Goal: Task Accomplishment & Management: Use online tool/utility

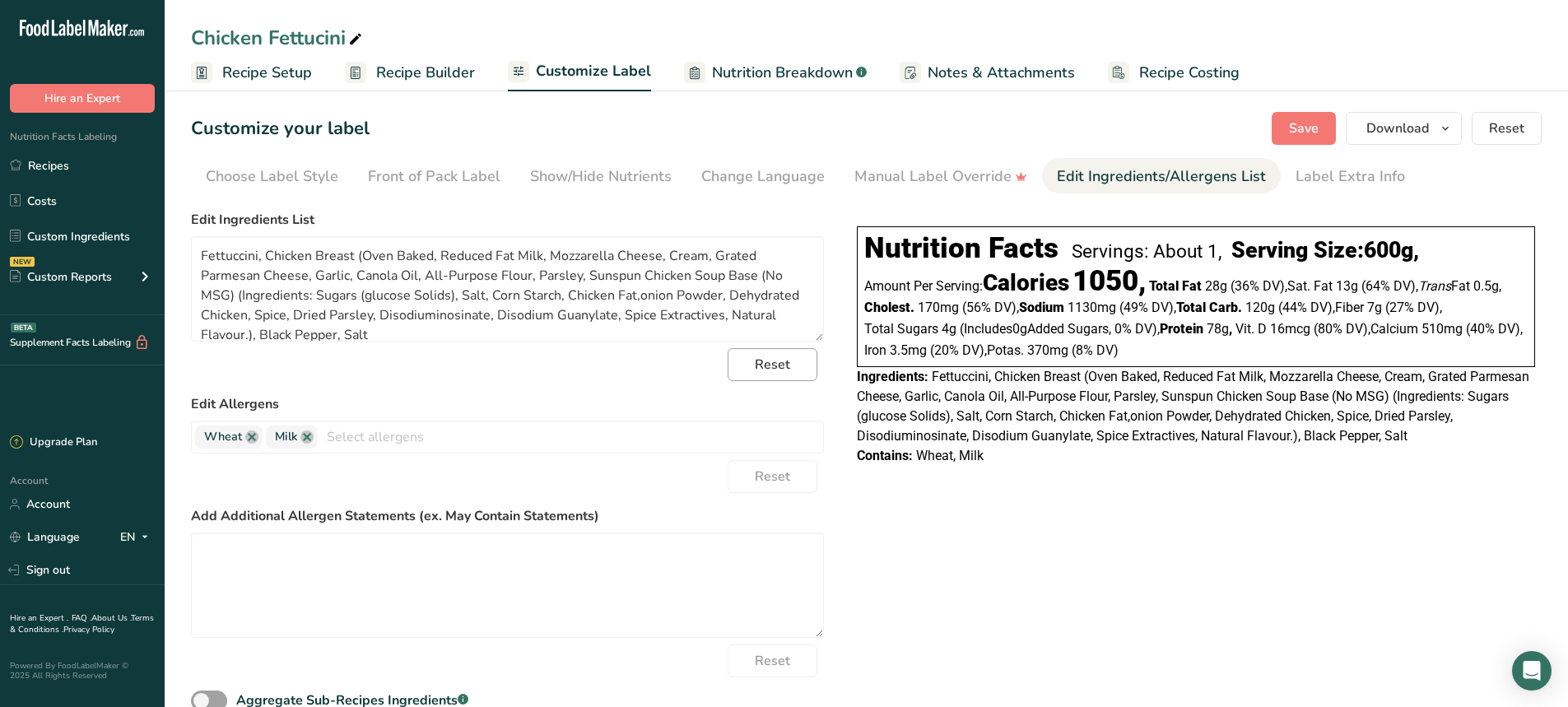
scroll to position [13, 0]
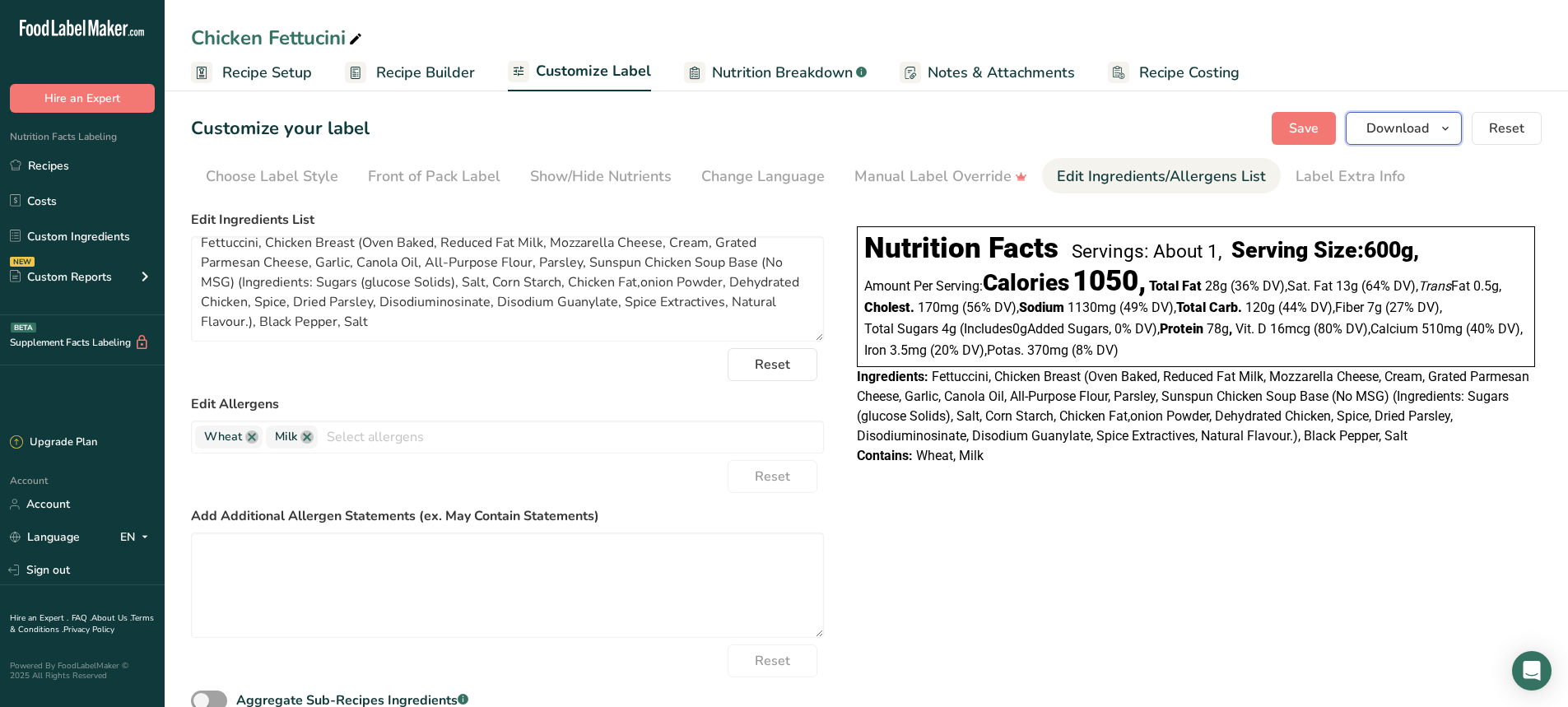
click at [1400, 126] on span "Download" at bounding box center [1397, 128] width 63 height 20
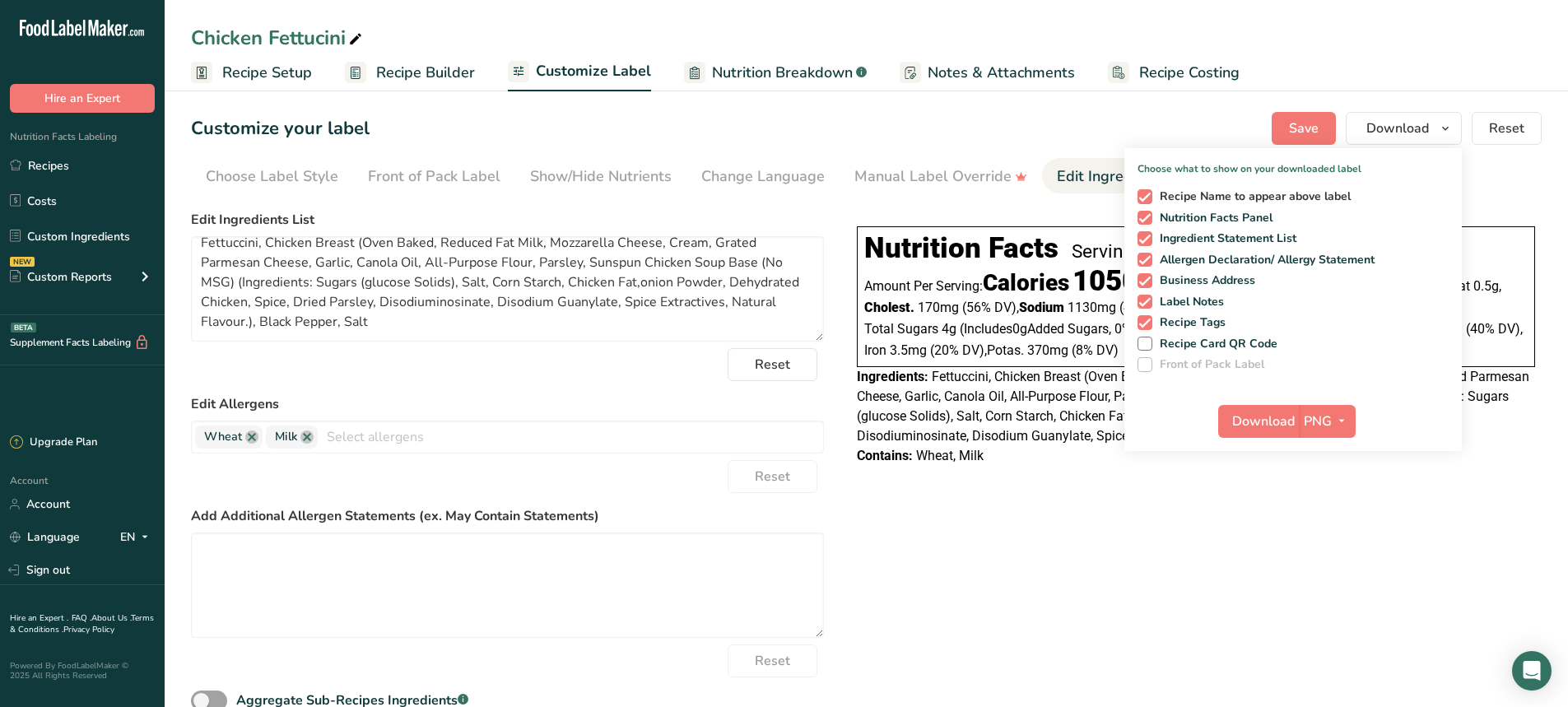
click at [1145, 199] on span at bounding box center [1145, 196] width 15 height 15
click at [1145, 199] on input "Recipe Name to appear above label" at bounding box center [1143, 196] width 10 height 10
checkbox input "false"
click at [1147, 241] on span at bounding box center [1145, 239] width 15 height 15
click at [1147, 241] on input "Ingredient Statement List" at bounding box center [1143, 238] width 10 height 10
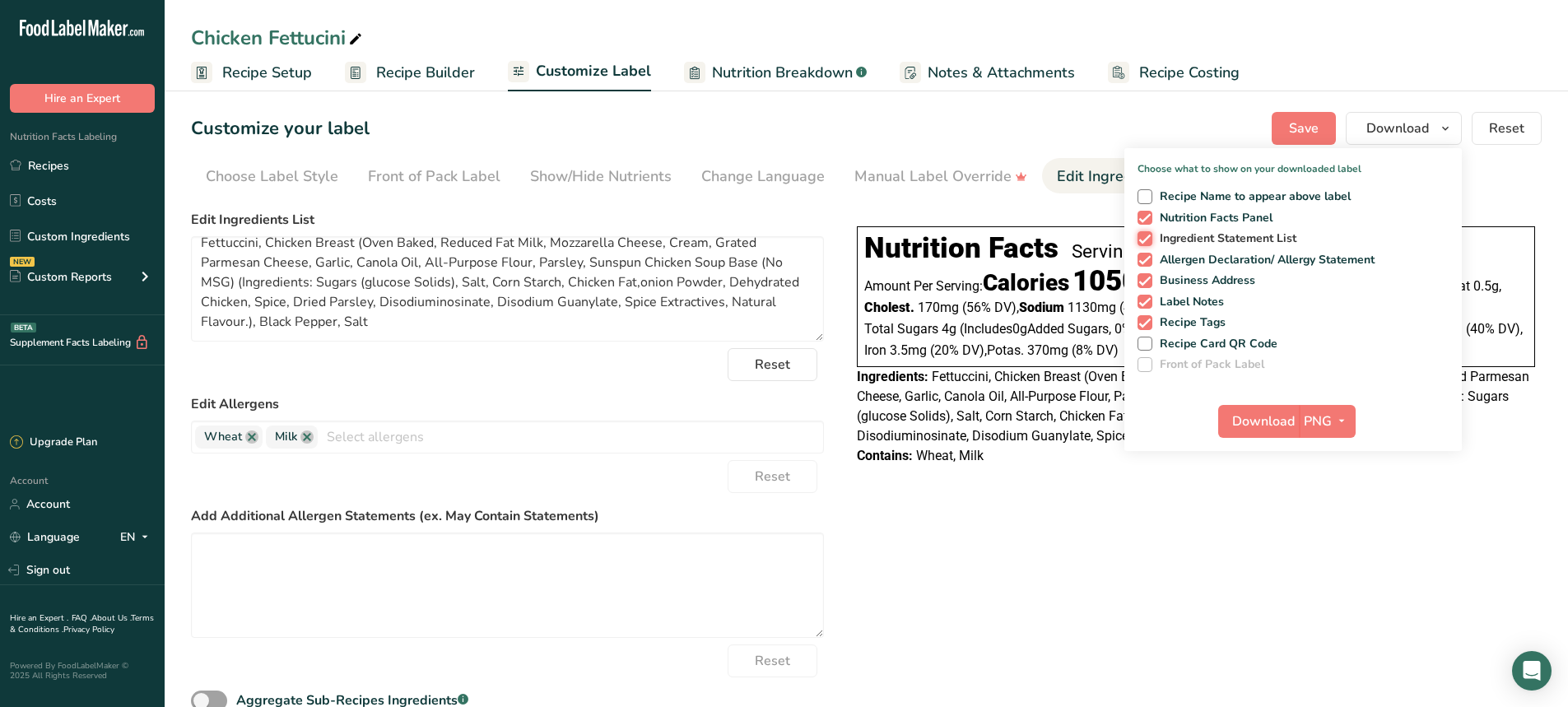
checkbox input "false"
click at [1147, 281] on span at bounding box center [1145, 280] width 15 height 15
click at [1147, 281] on input "Business Address" at bounding box center [1143, 280] width 10 height 10
checkbox input "false"
click at [1143, 297] on span at bounding box center [1145, 301] width 15 height 15
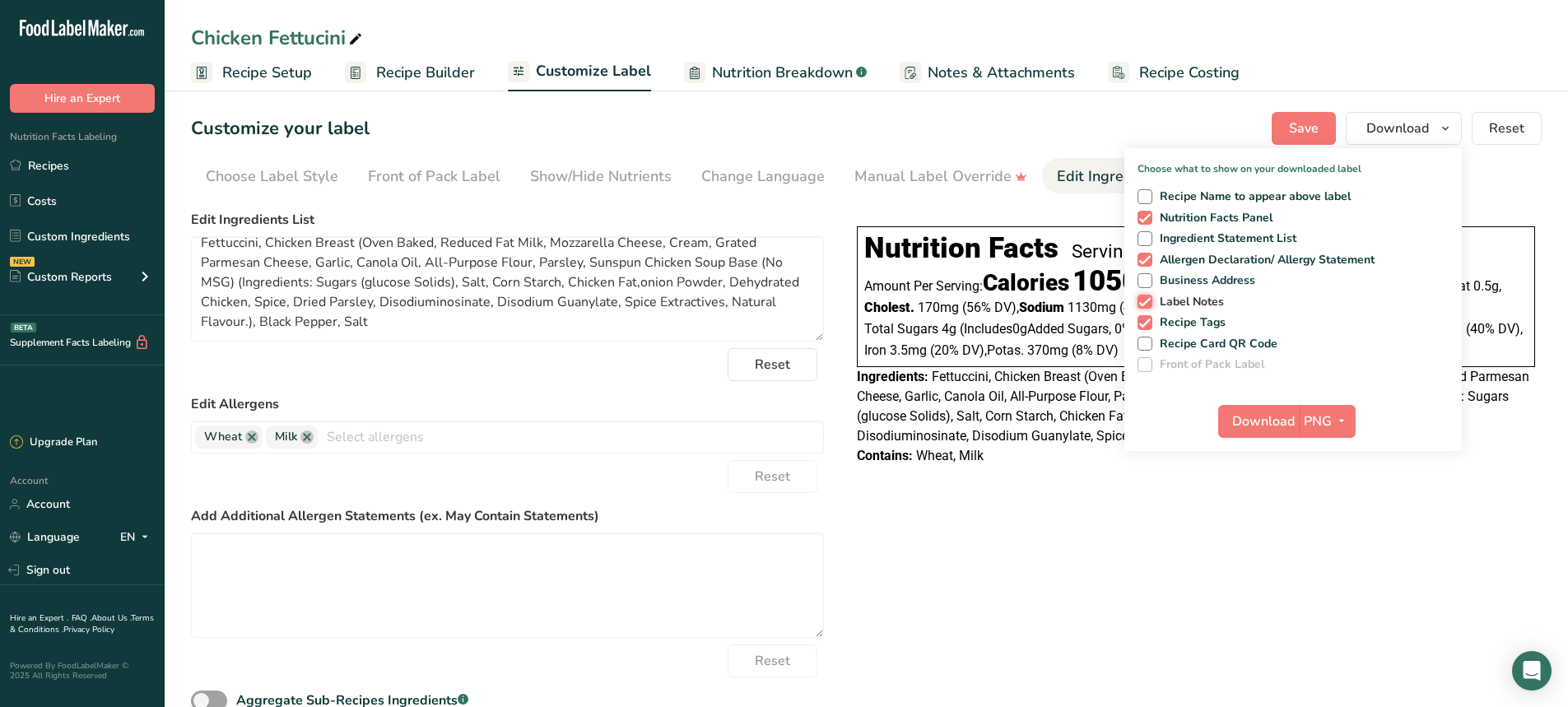
click at [1143, 297] on input "Label Notes" at bounding box center [1143, 301] width 10 height 10
checkbox input "false"
click at [1143, 313] on div "Recipe Name to appear above label Nutrition Facts Panel Ingredient Statement Li…" at bounding box center [1293, 277] width 337 height 190
click at [1143, 318] on span at bounding box center [1145, 322] width 15 height 15
click at [1143, 318] on input "Recipe Tags" at bounding box center [1143, 322] width 10 height 10
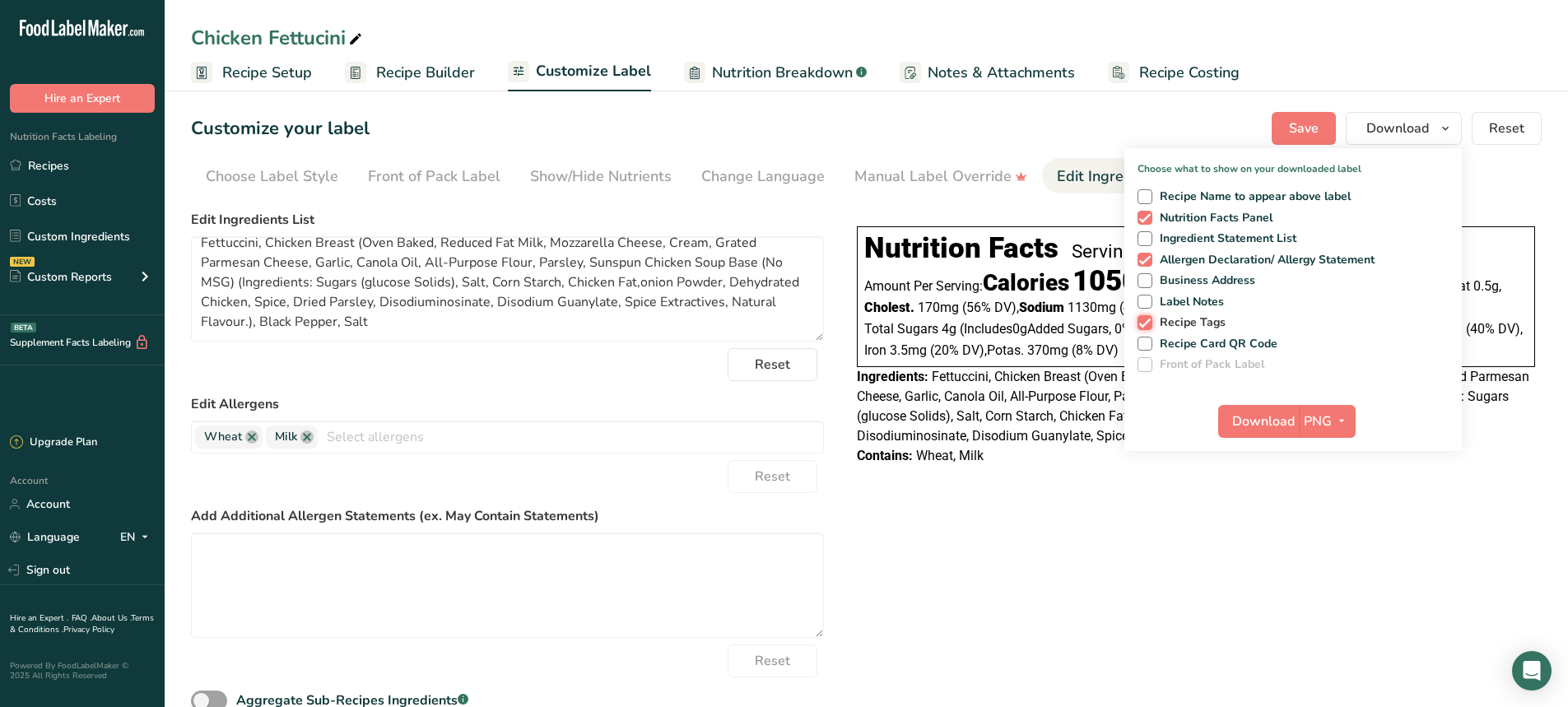
checkbox input "false"
click at [1276, 424] on span "Download" at bounding box center [1263, 421] width 63 height 20
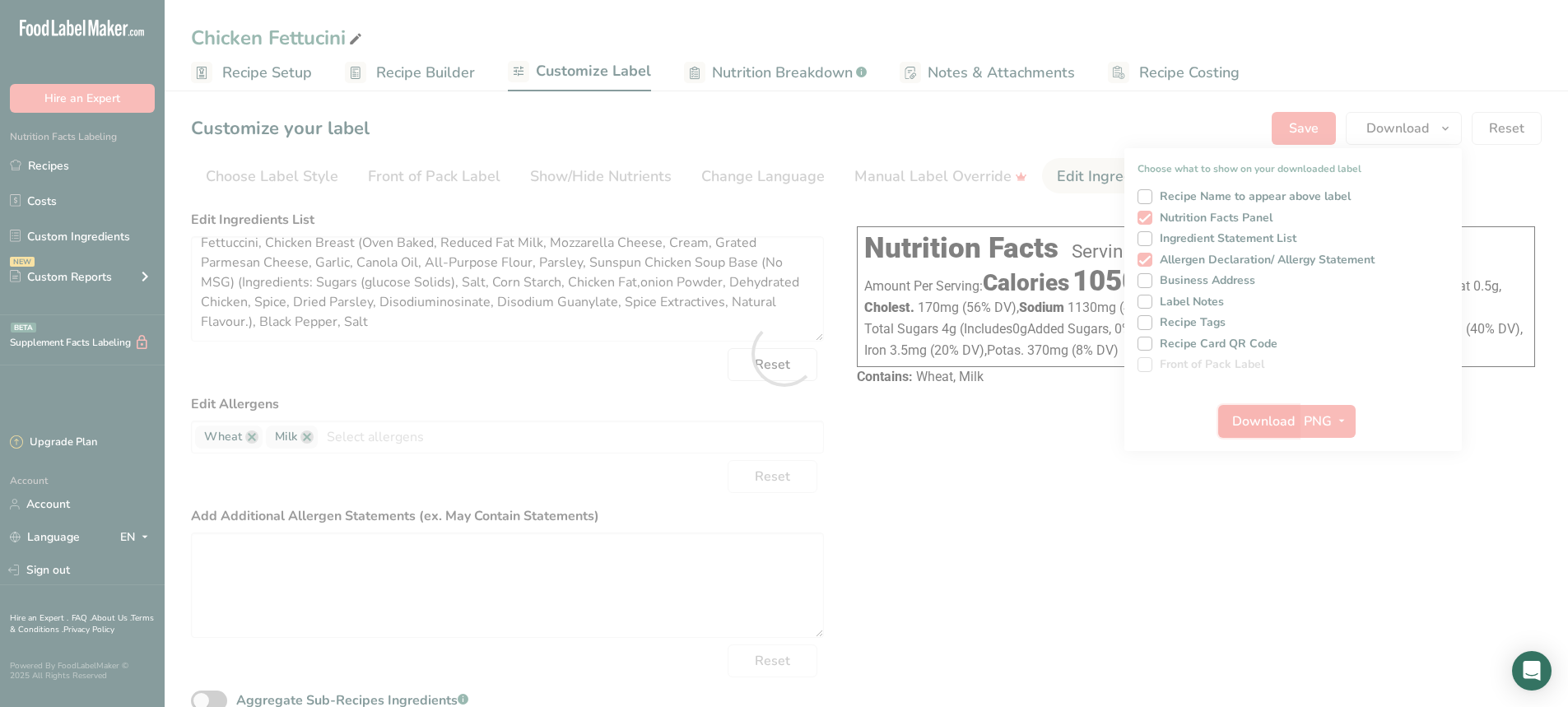
scroll to position [0, 0]
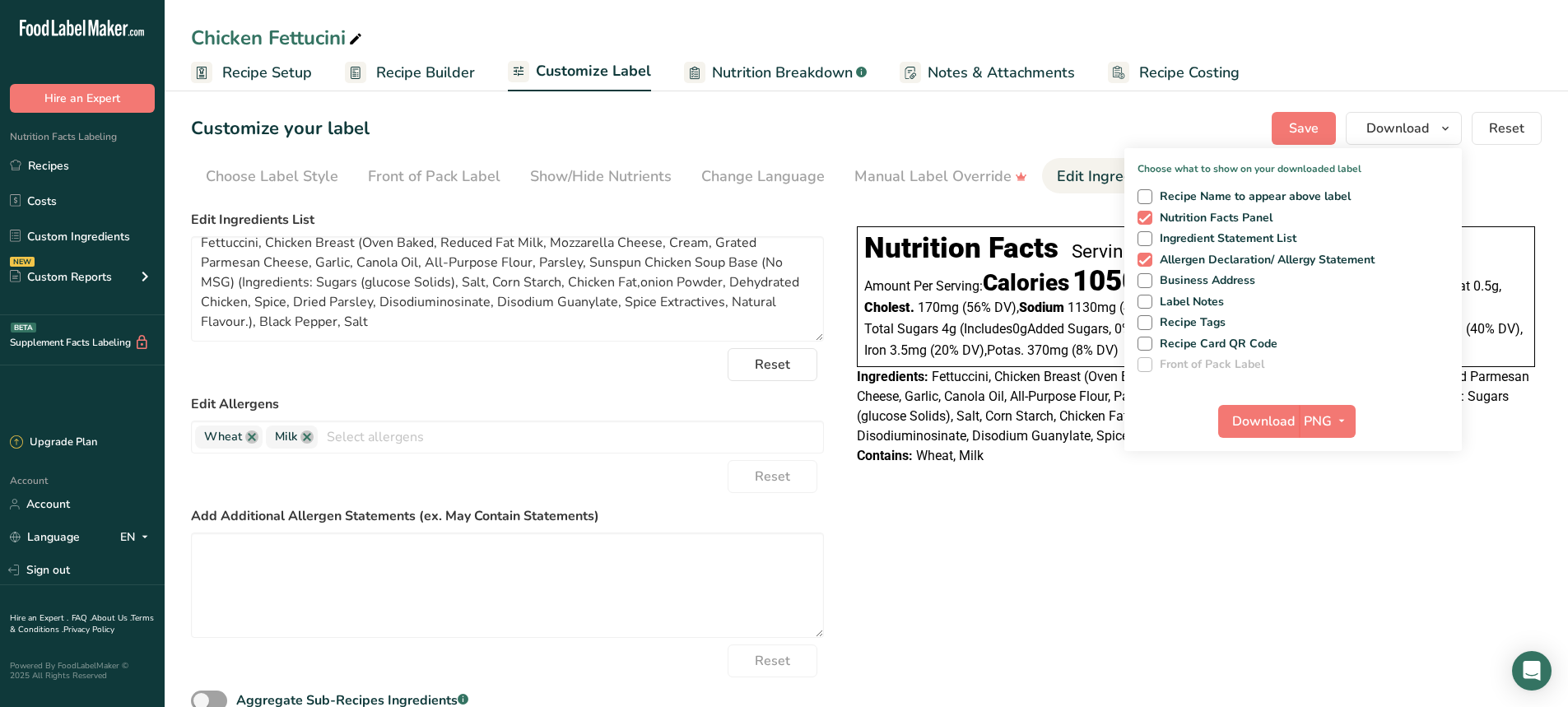
click at [1272, 553] on div "Choose your label style Linear FDA label USA (FDA) Standard FDA label Tabular F…" at bounding box center [867, 477] width 1351 height 547
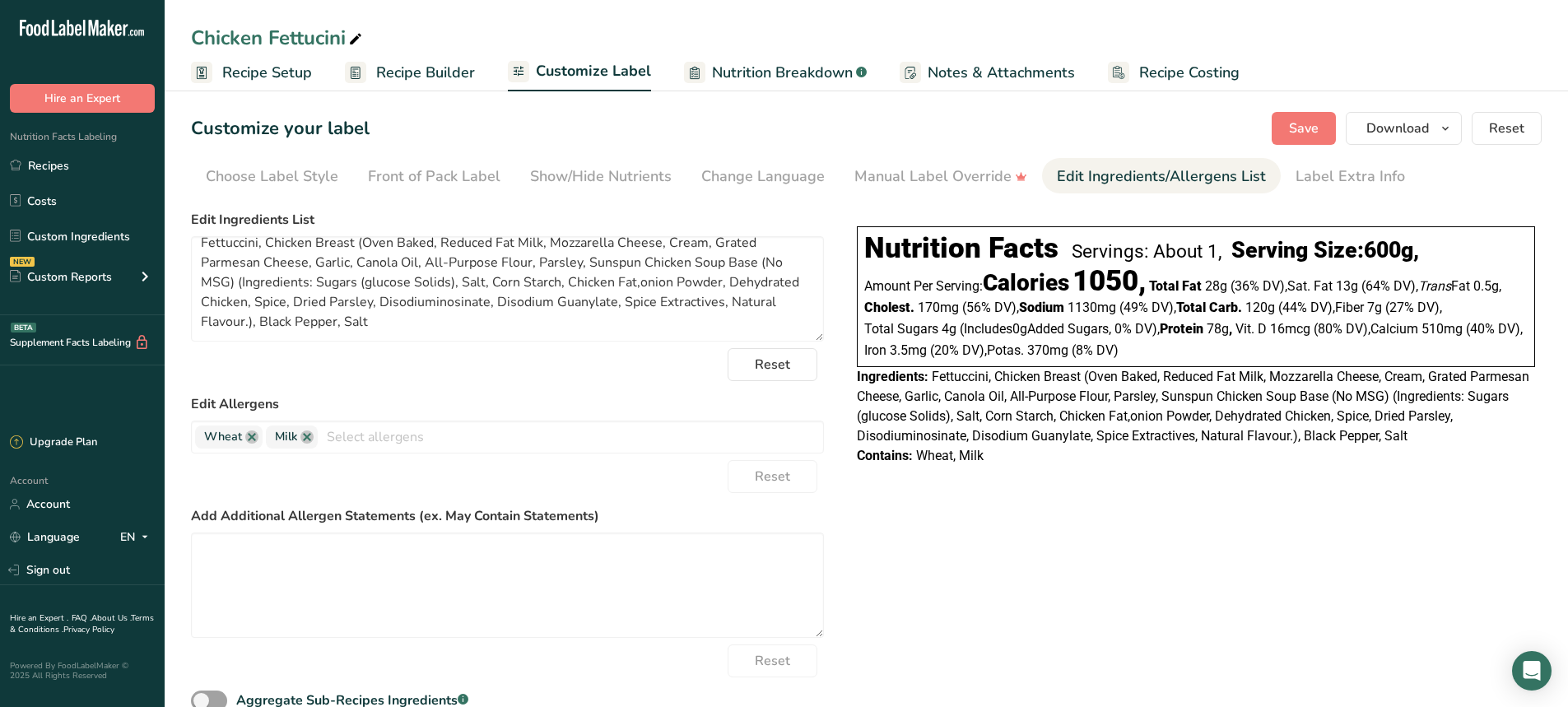
click at [401, 65] on span "Recipe Builder" at bounding box center [425, 73] width 99 height 22
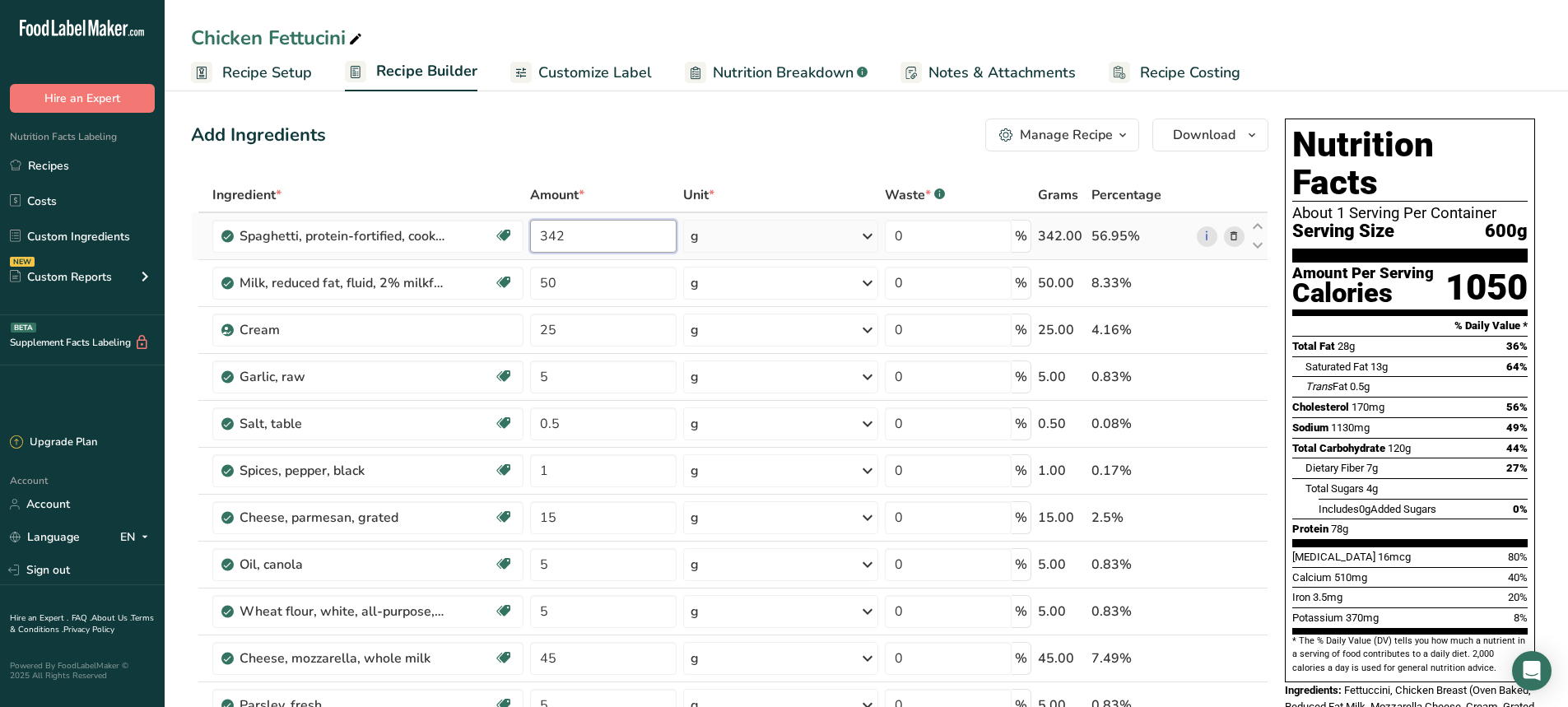
click at [567, 238] on input "342" at bounding box center [603, 236] width 147 height 33
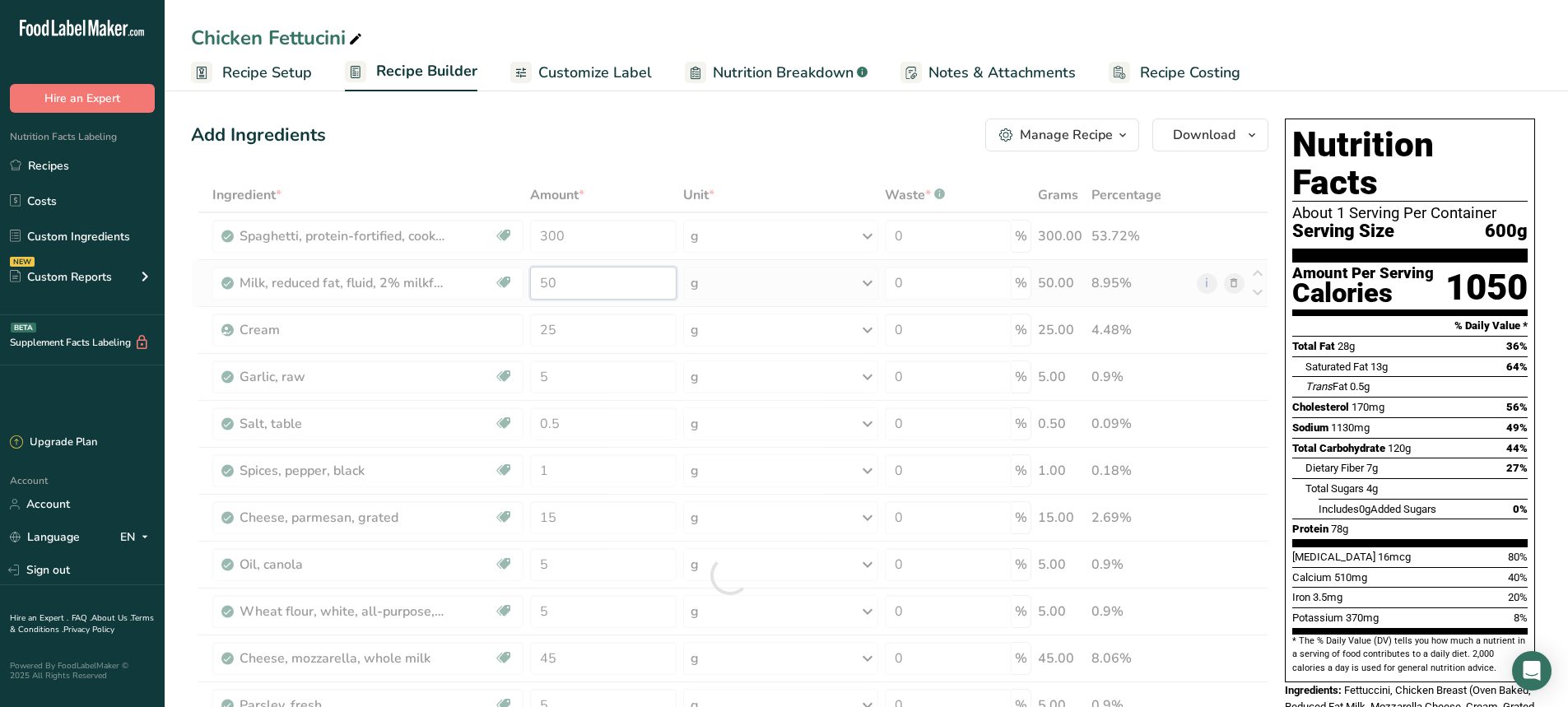
click at [630, 284] on div "Ingredient * Amount * Unit * Waste * .a-a{fill:#347362;}.b-a{fill:#fff;} Grams …" at bounding box center [730, 575] width 1078 height 795
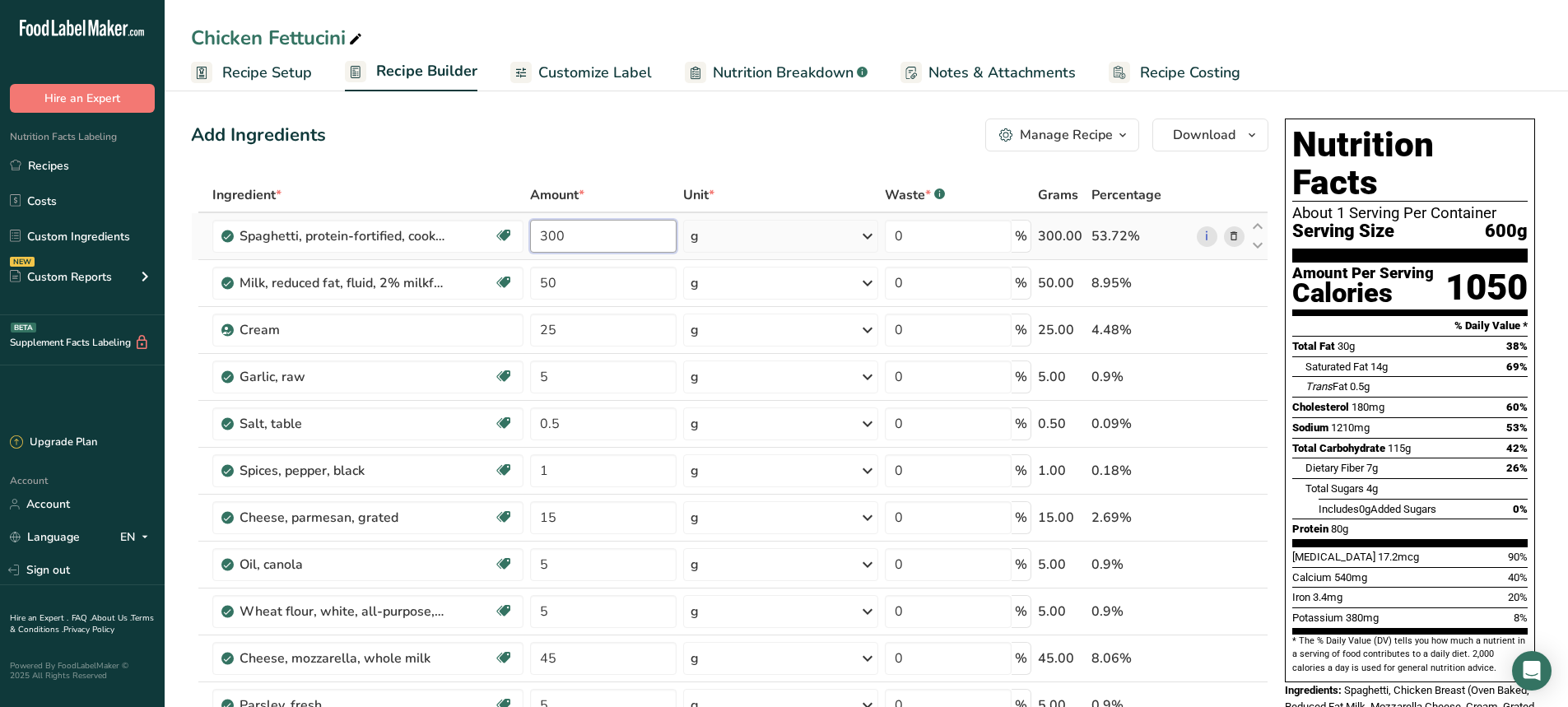
click at [580, 239] on div "Ingredient * Amount * Unit * Waste * .a-a{fill:#347362;}.b-a{fill:#fff;} Grams …" at bounding box center [730, 575] width 1078 height 795
type input "350"
click at [572, 275] on div "Ingredient * Amount * Unit * Waste * .a-a{fill:#347362;}.b-a{fill:#fff;} Grams …" at bounding box center [730, 575] width 1078 height 795
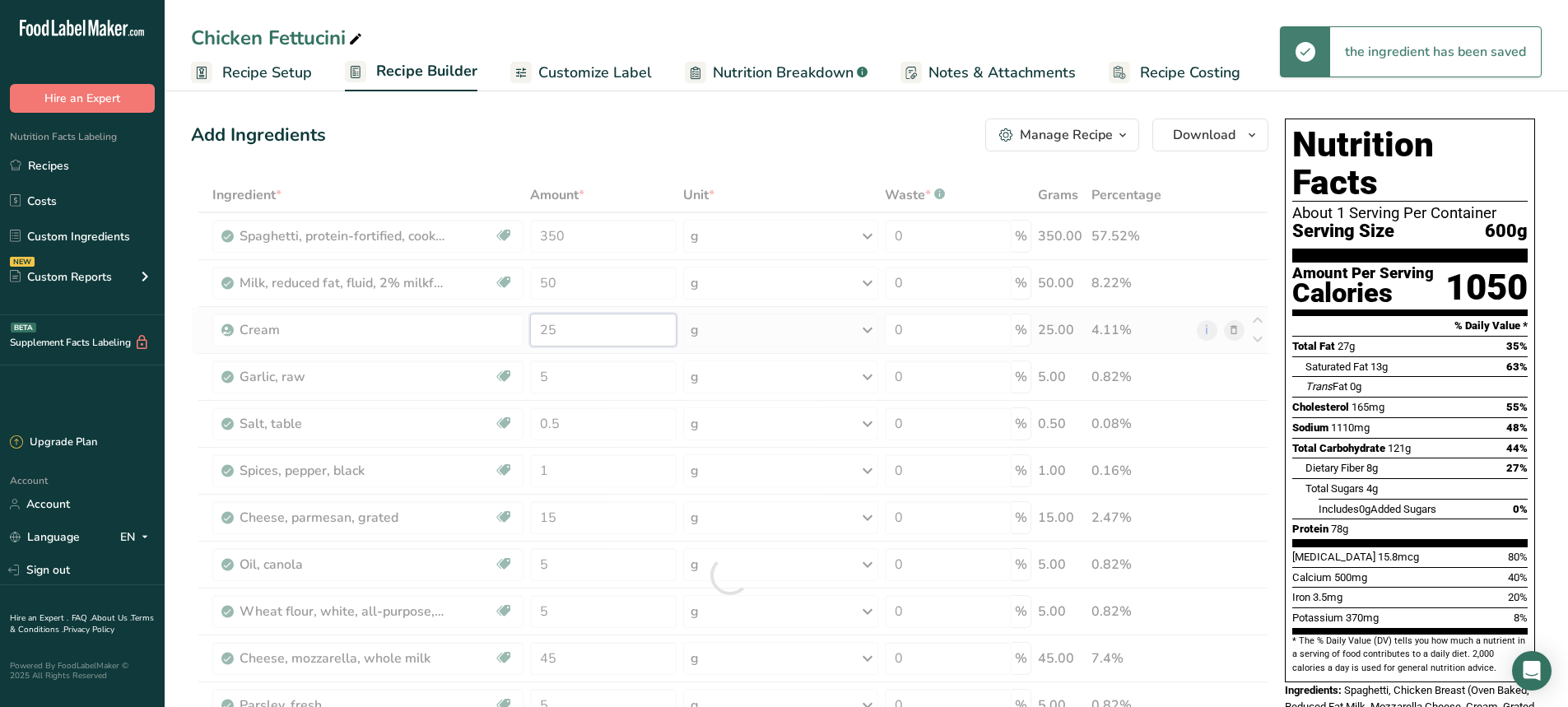
click at [577, 331] on div "Ingredient * Amount * Unit * Waste * .a-a{fill:#347362;}.b-a{fill:#fff;} Grams …" at bounding box center [730, 575] width 1078 height 795
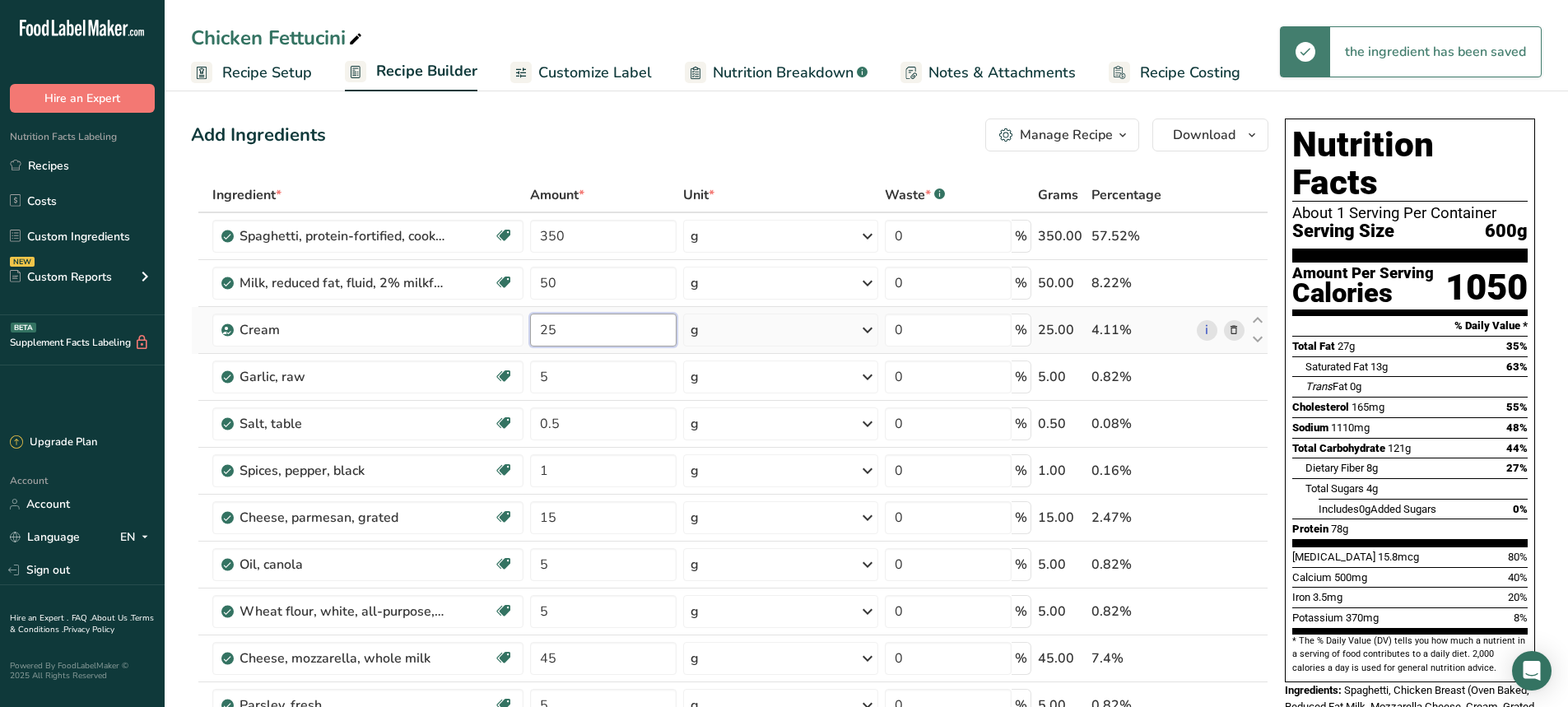
type input "2"
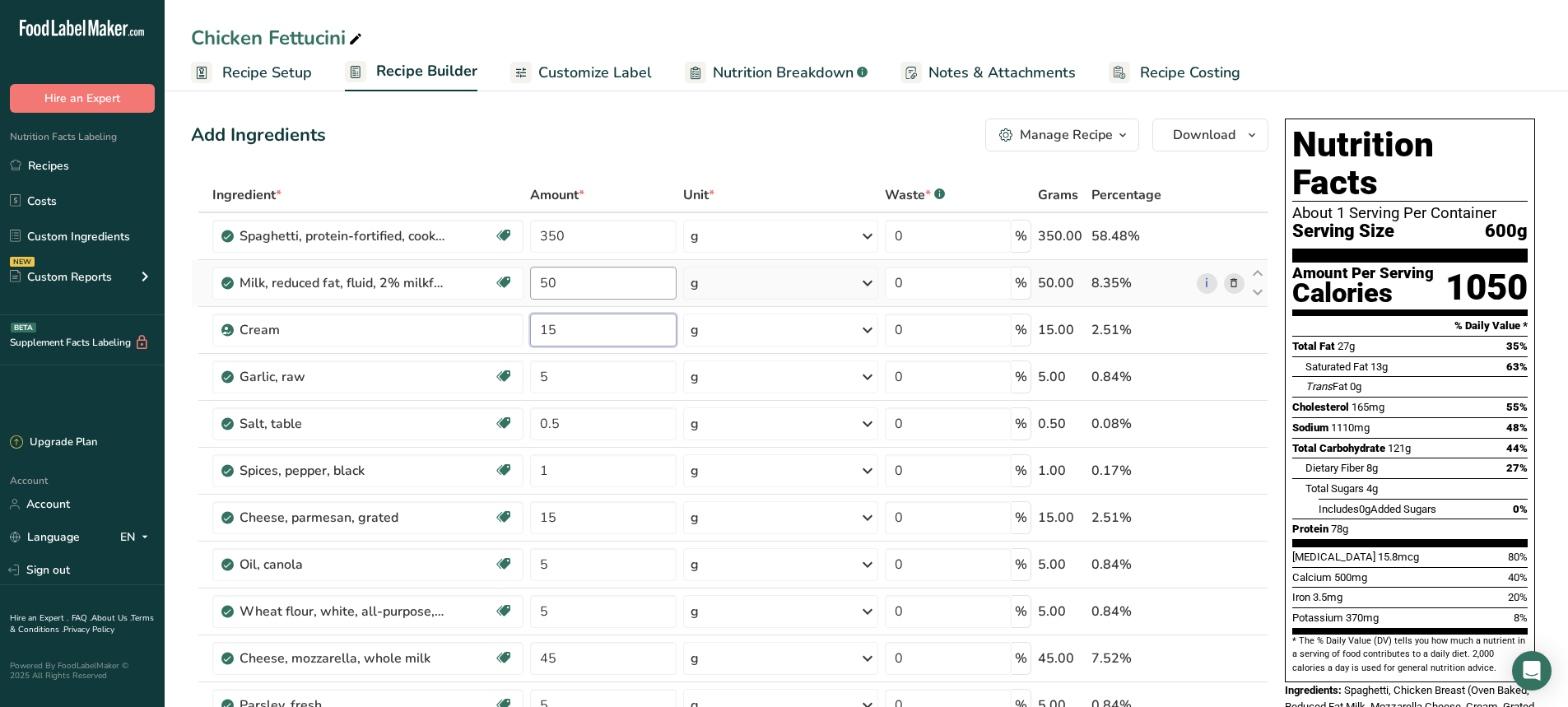
type input "15"
click at [571, 274] on div "Ingredient * Amount * Unit * Waste * .a-a{fill:#347362;}.b-a{fill:#fff;} Grams …" at bounding box center [730, 575] width 1078 height 795
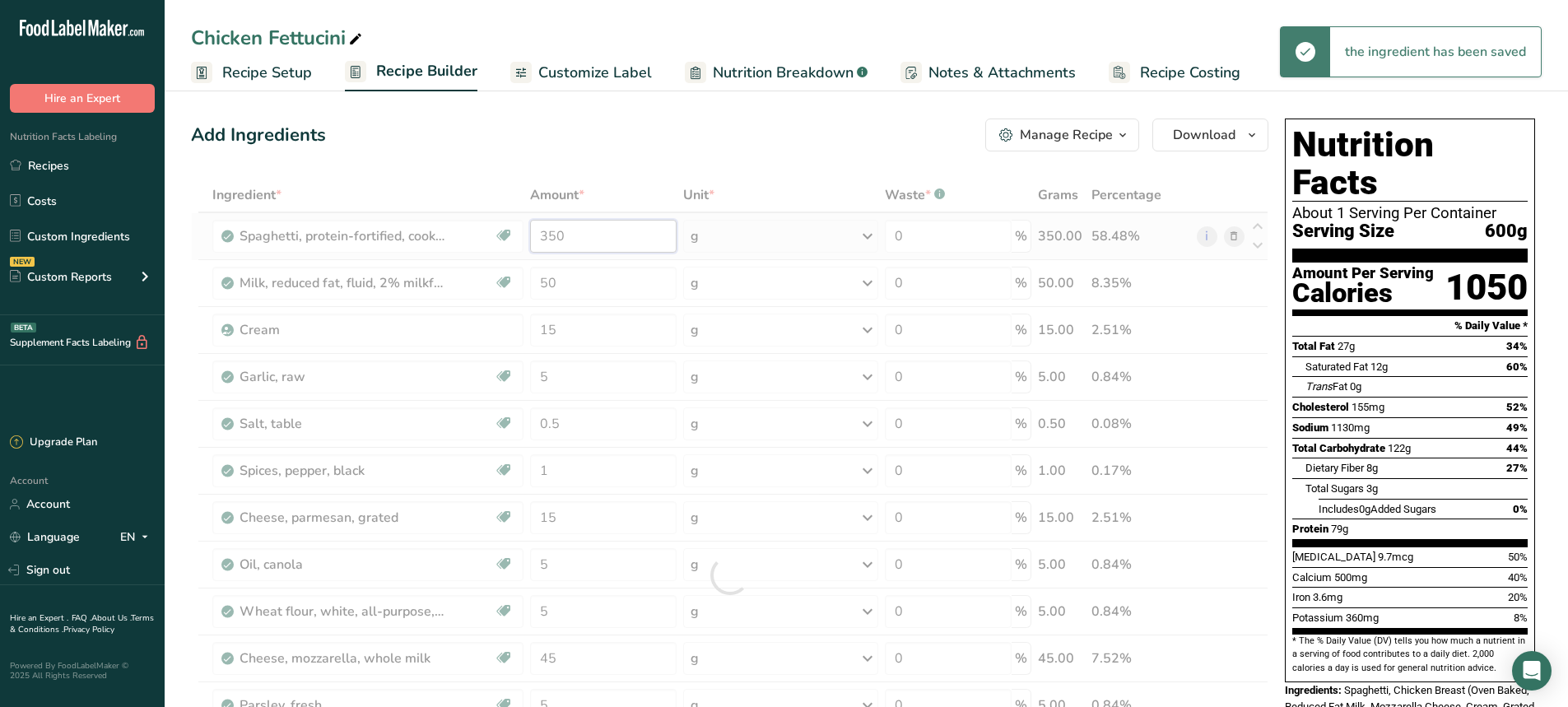
click at [581, 244] on div "Ingredient * Amount * Unit * Waste * .a-a{fill:#347362;}.b-a{fill:#fff;} Grams …" at bounding box center [730, 575] width 1078 height 795
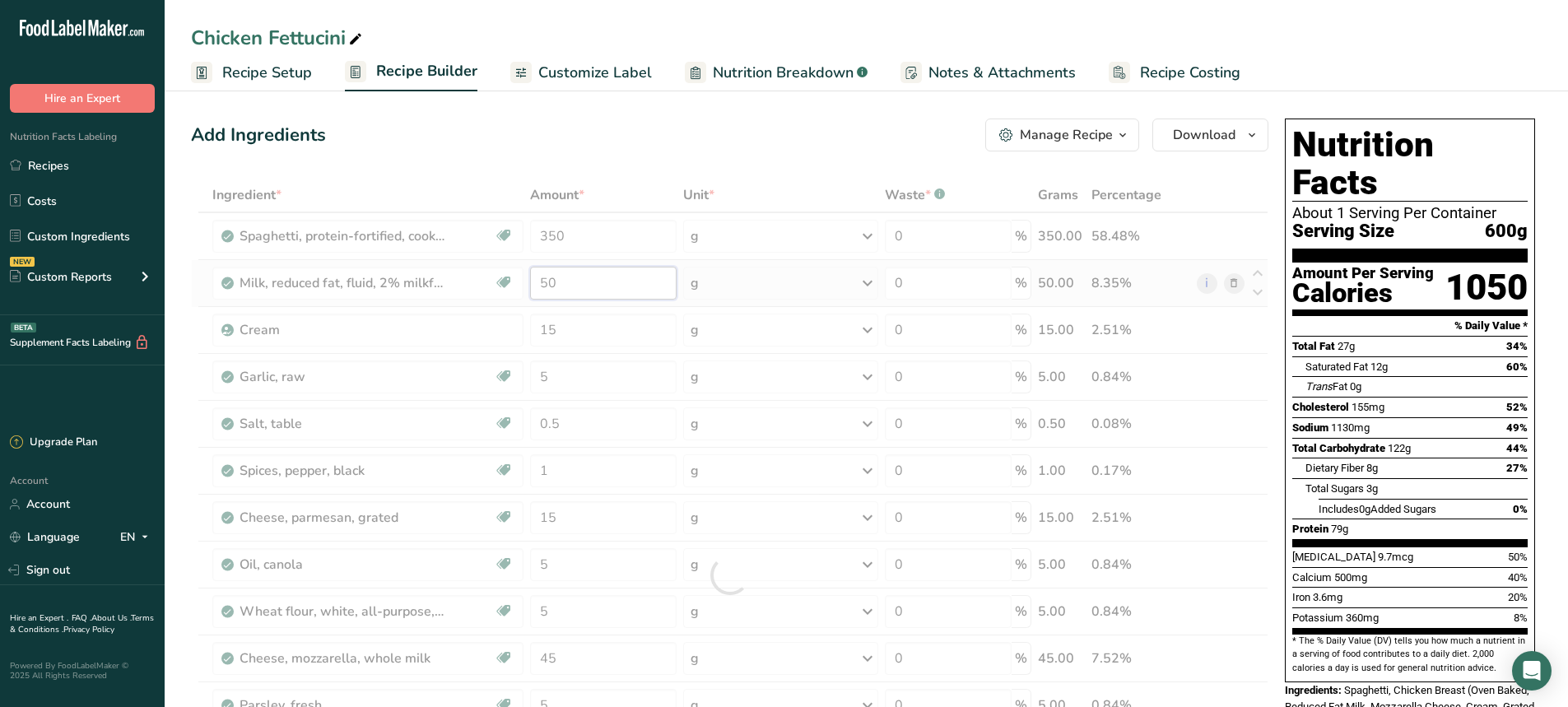
click at [561, 286] on div "Ingredient * Amount * Unit * Waste * .a-a{fill:#347362;}.b-a{fill:#fff;} Grams …" at bounding box center [730, 575] width 1078 height 795
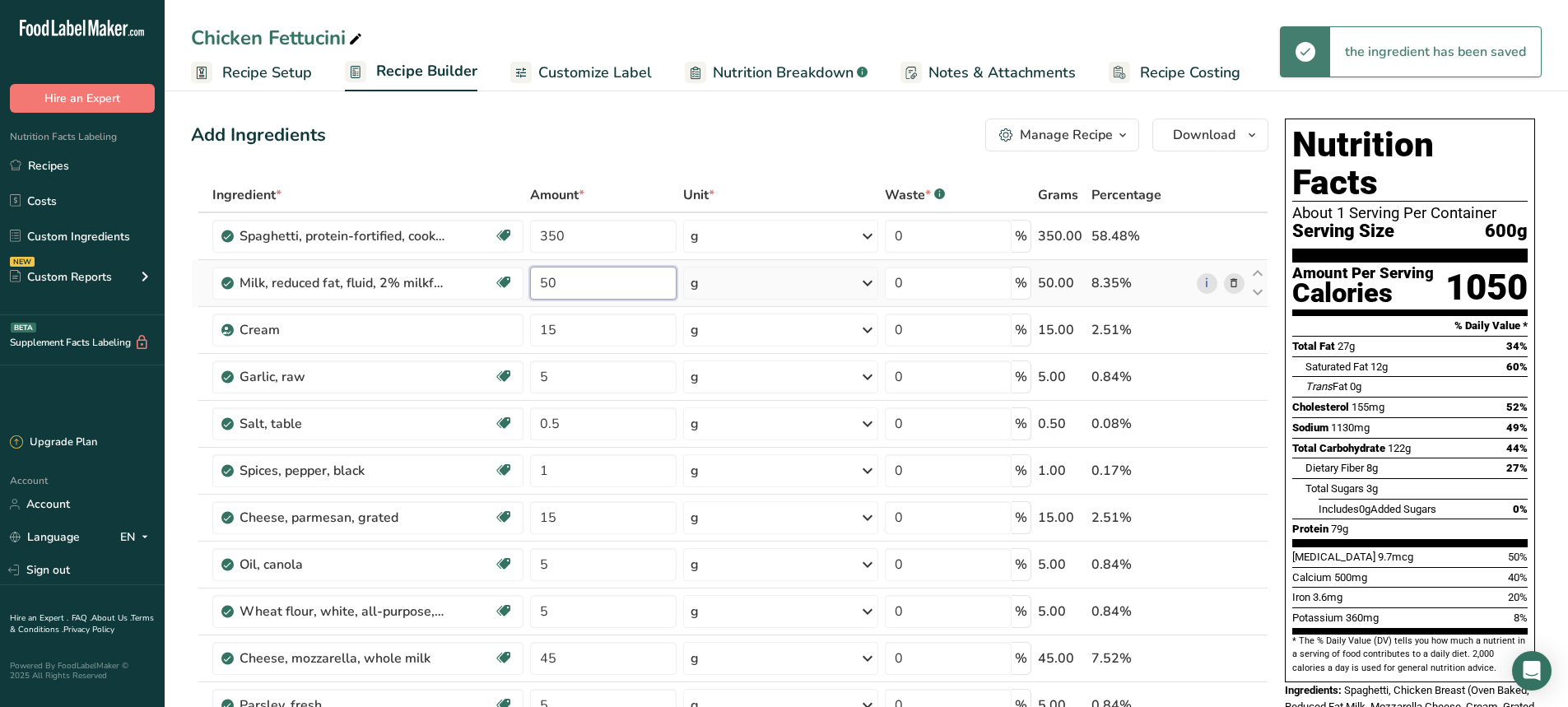
type input "5"
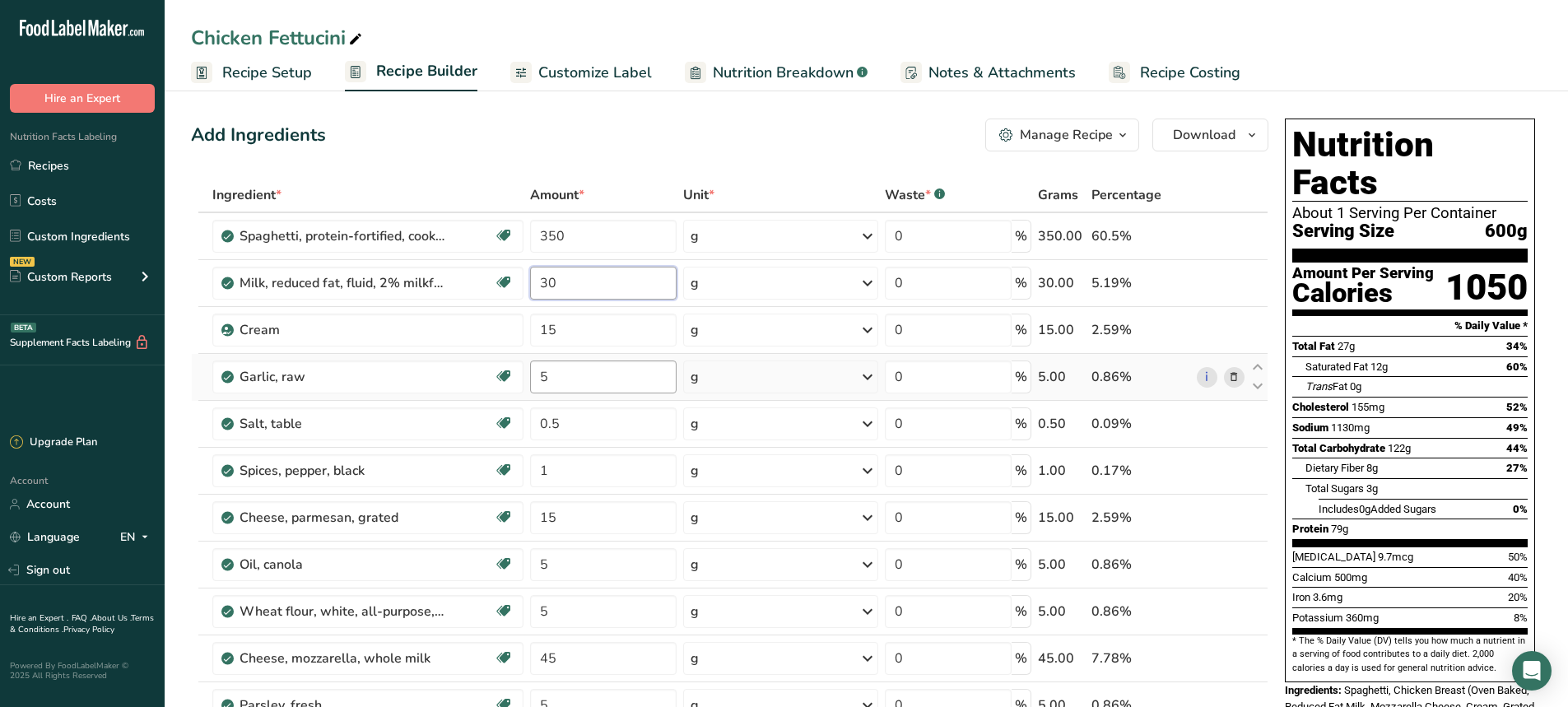
type input "30"
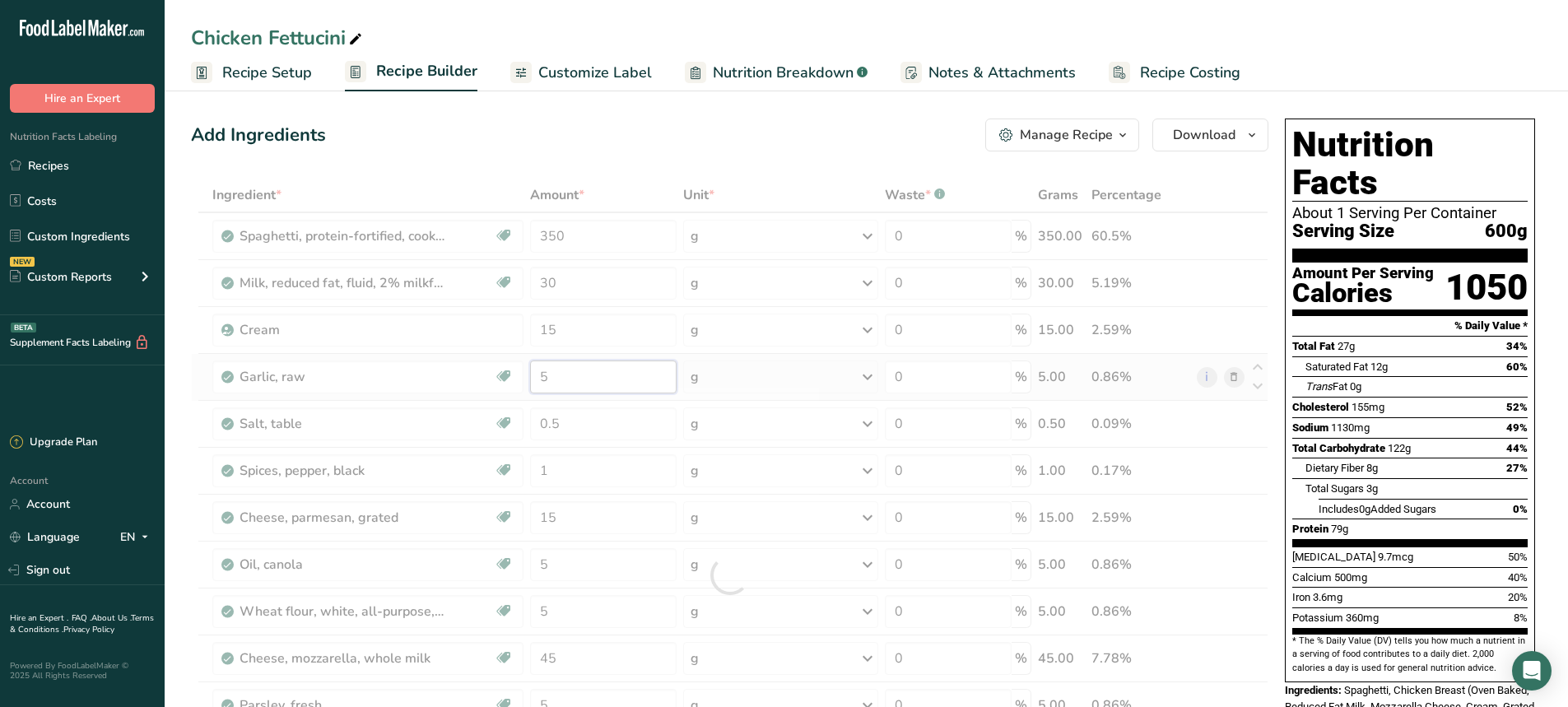
click at [579, 375] on div "Ingredient * Amount * Unit * Waste * .a-a{fill:#347362;}.b-a{fill:#fff;} Grams …" at bounding box center [730, 575] width 1078 height 795
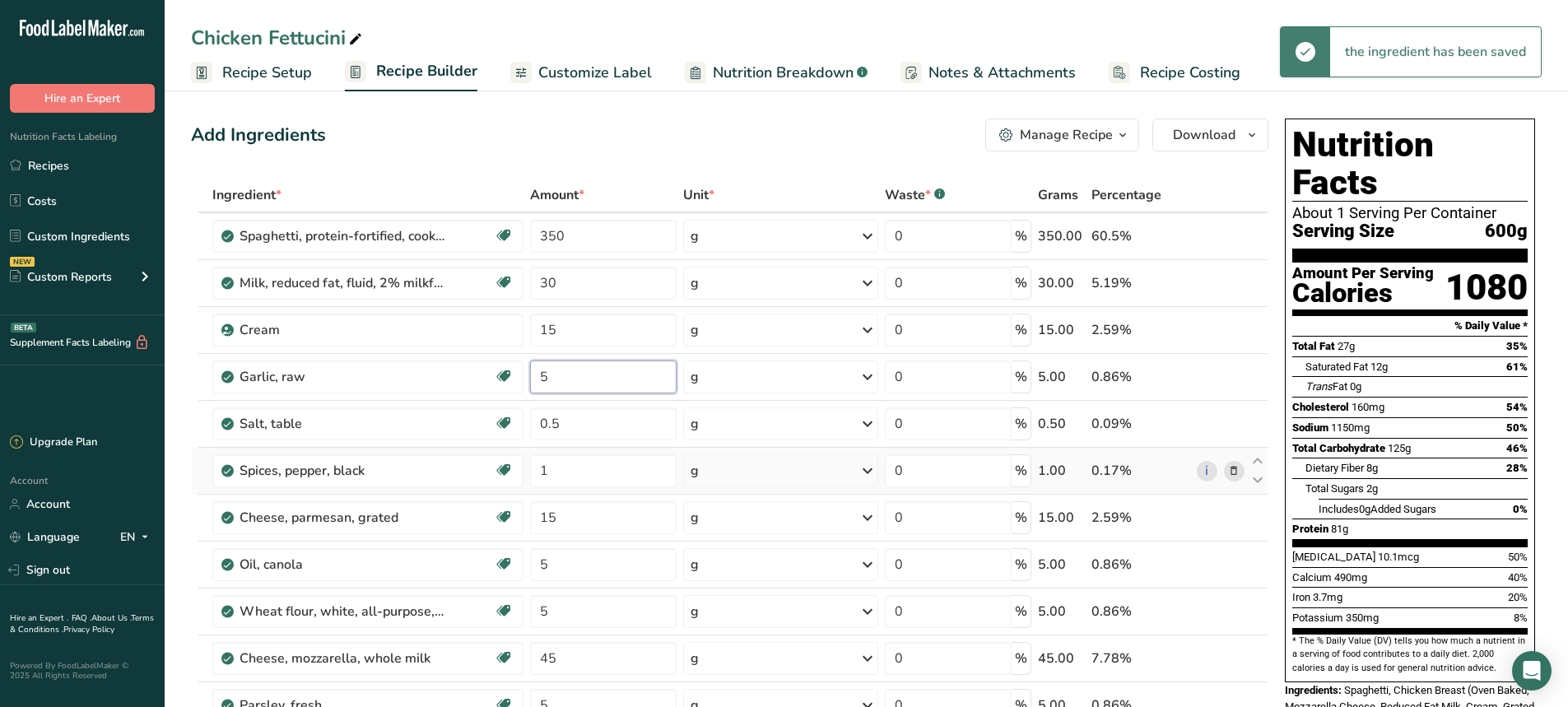
scroll to position [82, 0]
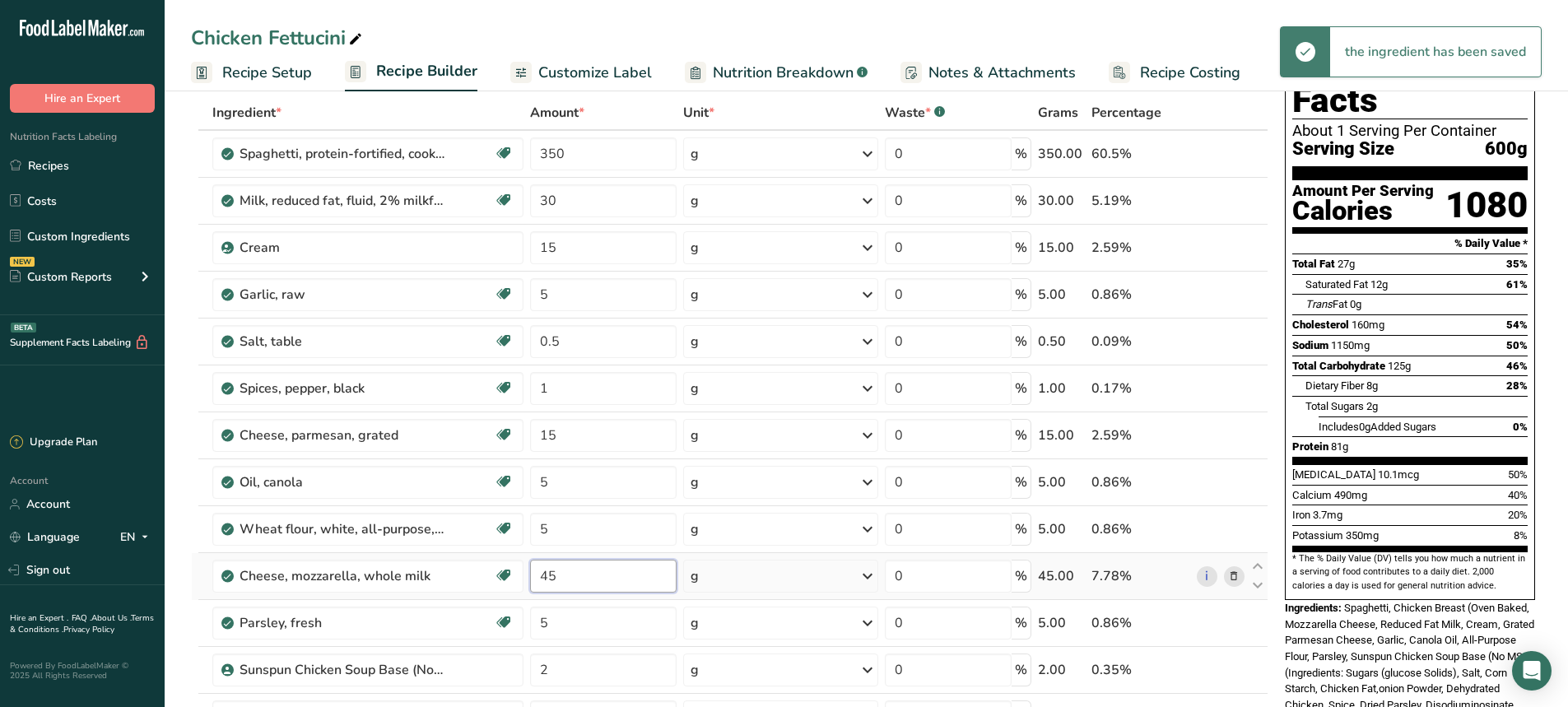
click at [560, 568] on div "Ingredient * Amount * Unit * Waste * .a-a{fill:#347362;}.b-a{fill:#fff;} Grams …" at bounding box center [730, 492] width 1078 height 795
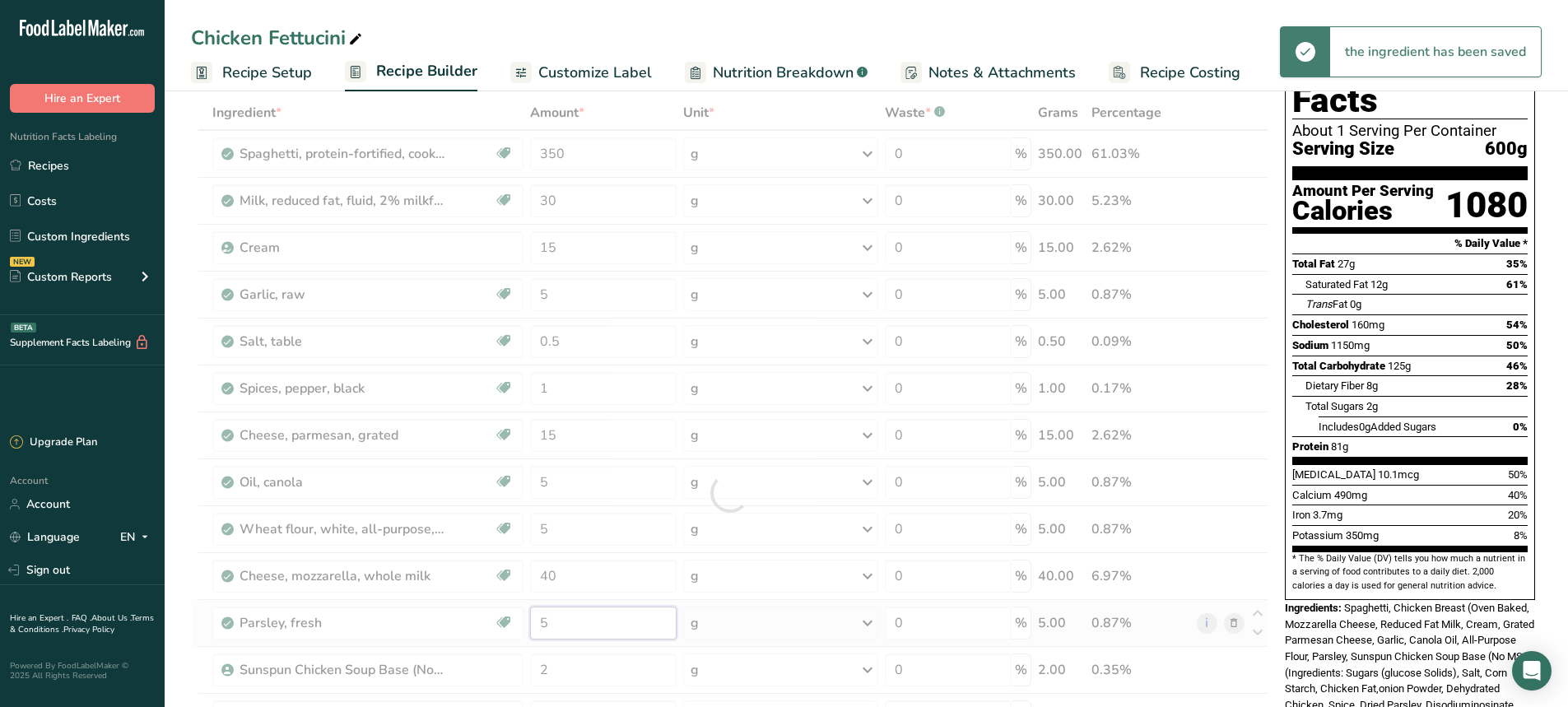
click at [575, 622] on div "Ingredient * Amount * Unit * Waste * .a-a{fill:#347362;}.b-a{fill:#fff;} Grams …" at bounding box center [730, 492] width 1078 height 795
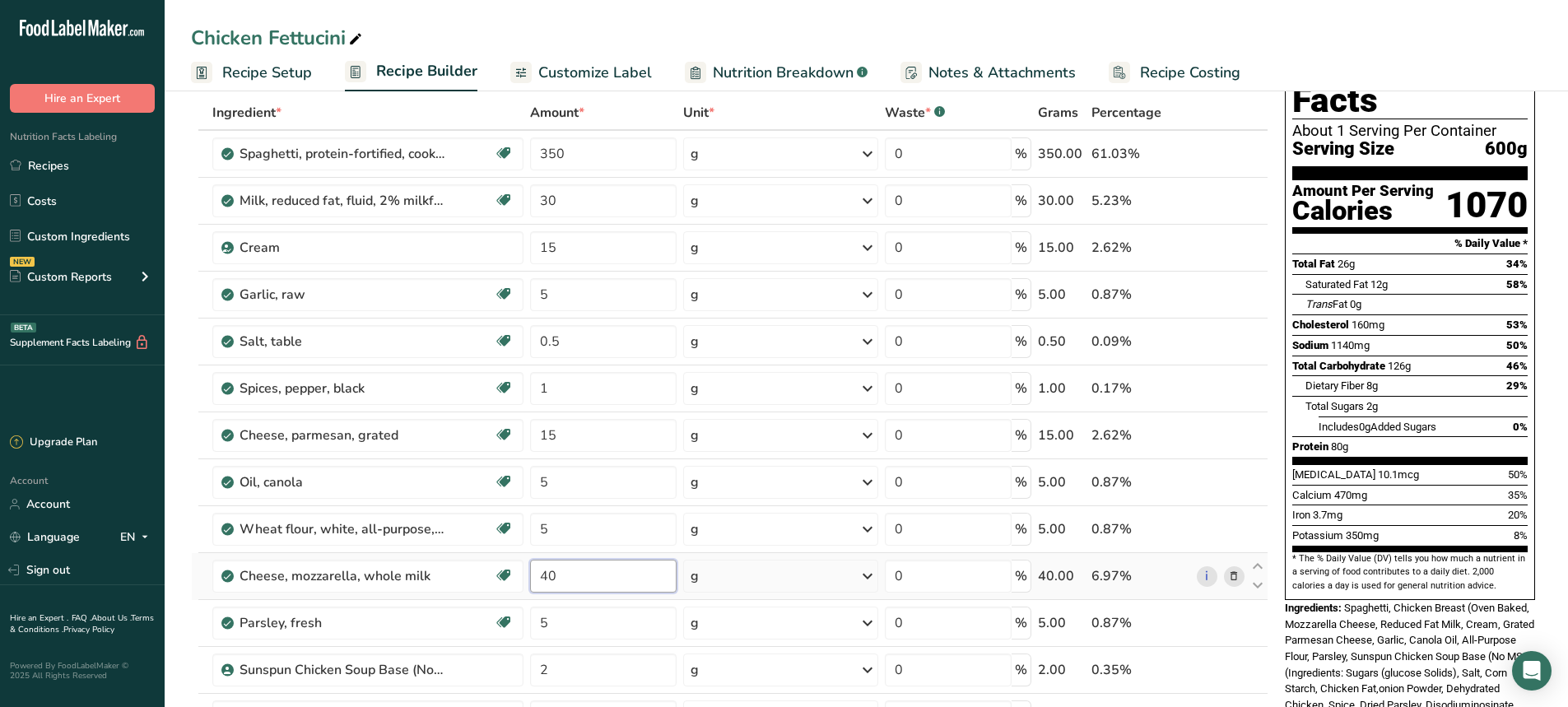
click at [574, 585] on div "Ingredient * Amount * Unit * Waste * .a-a{fill:#347362;}.b-a{fill:#fff;} Grams …" at bounding box center [730, 492] width 1078 height 795
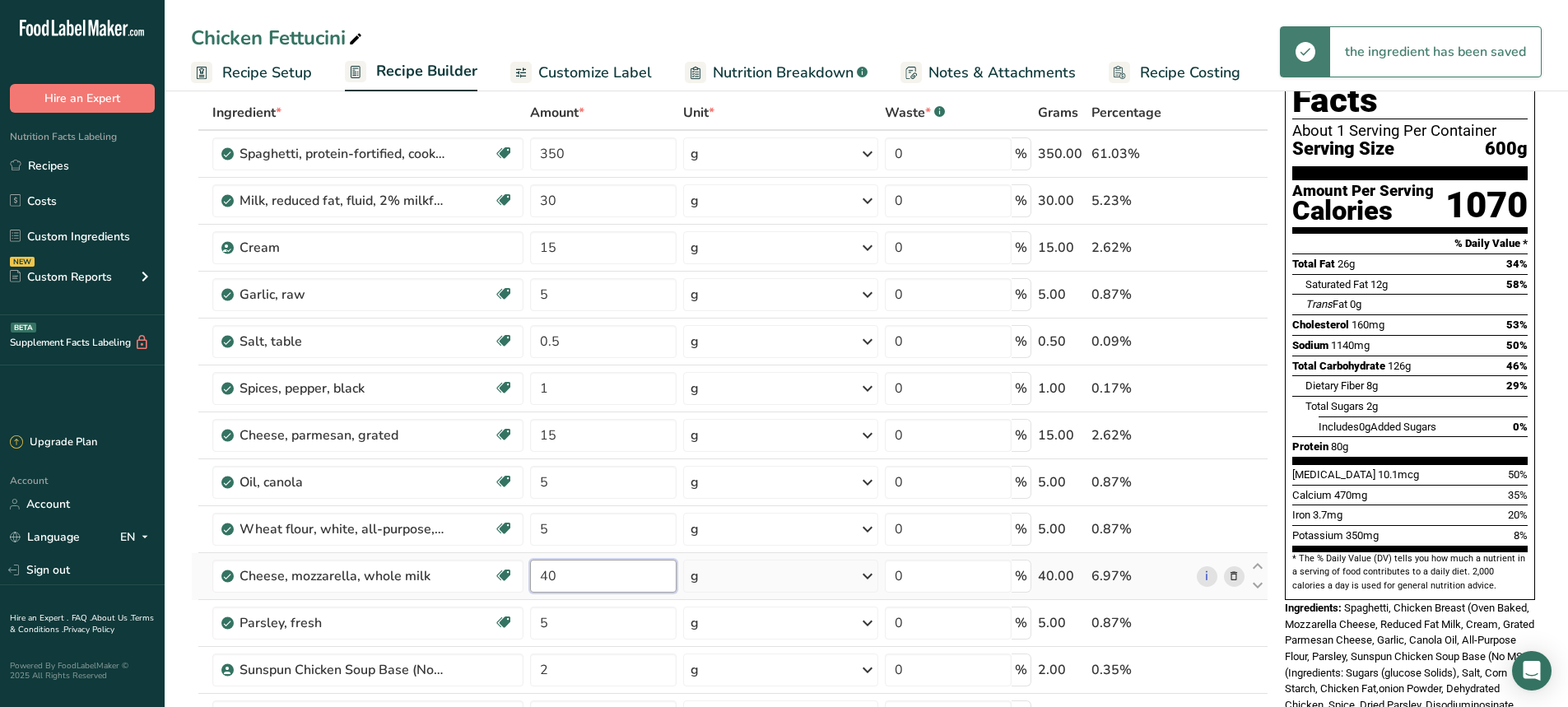
type input "4"
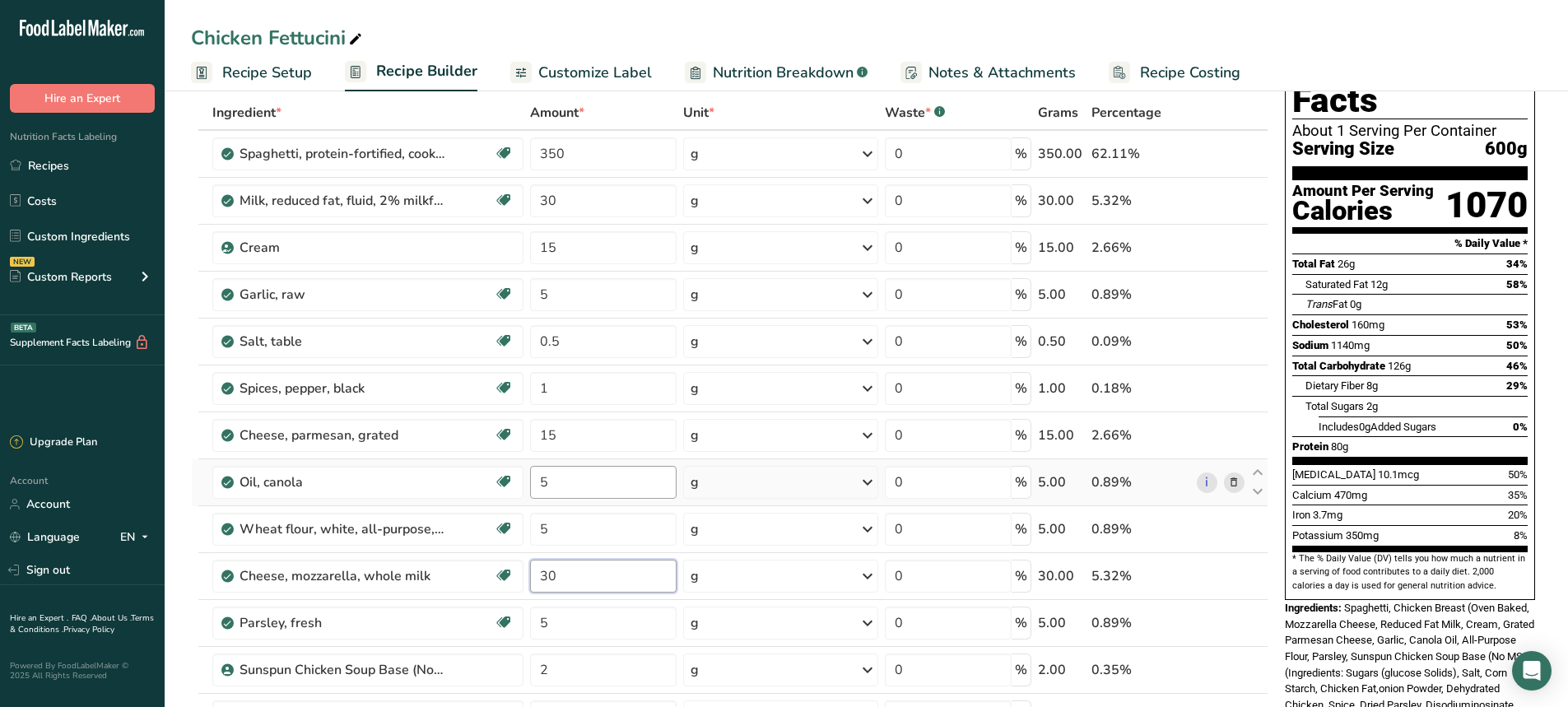
type input "30"
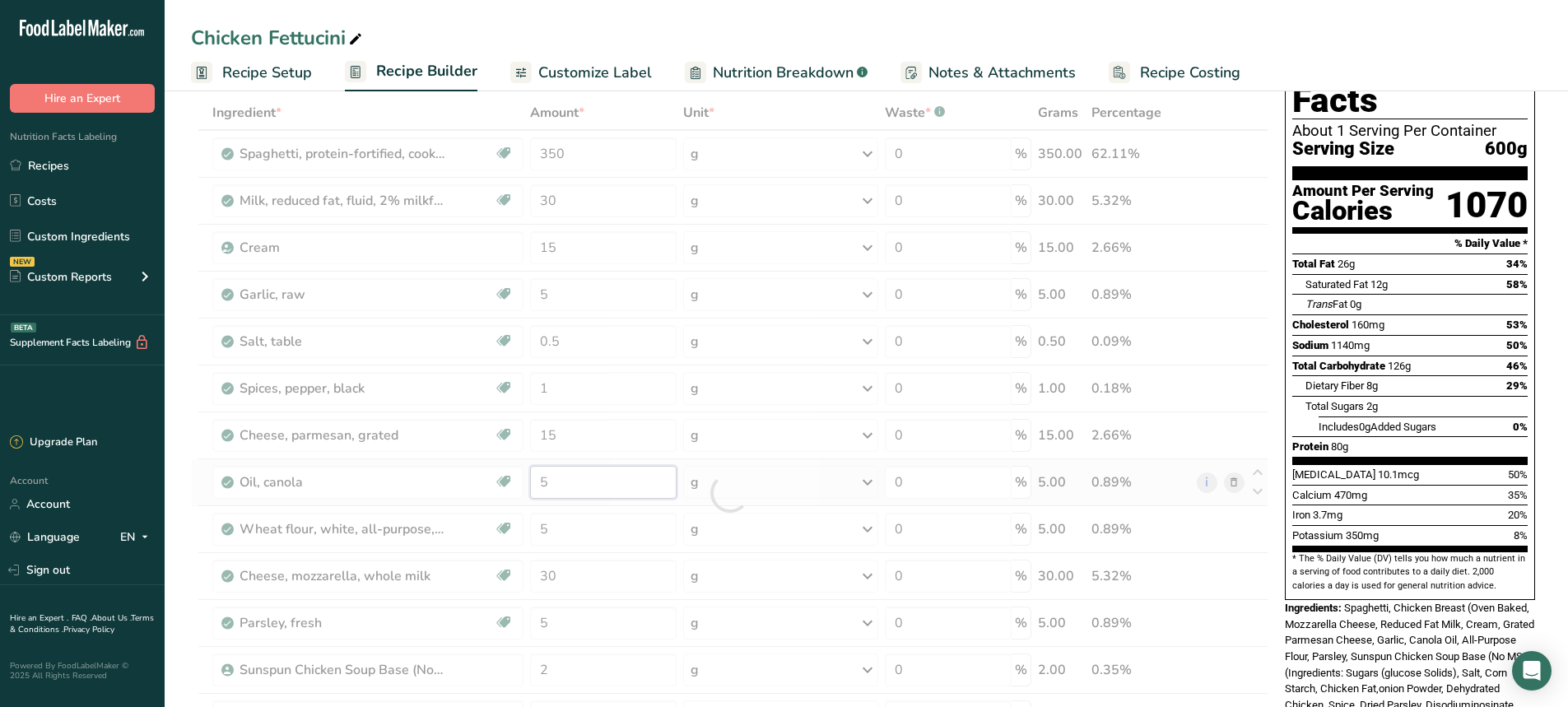
click at [566, 477] on div "Ingredient * Amount * Unit * Waste * .a-a{fill:#347362;}.b-a{fill:#fff;} Grams …" at bounding box center [730, 492] width 1078 height 795
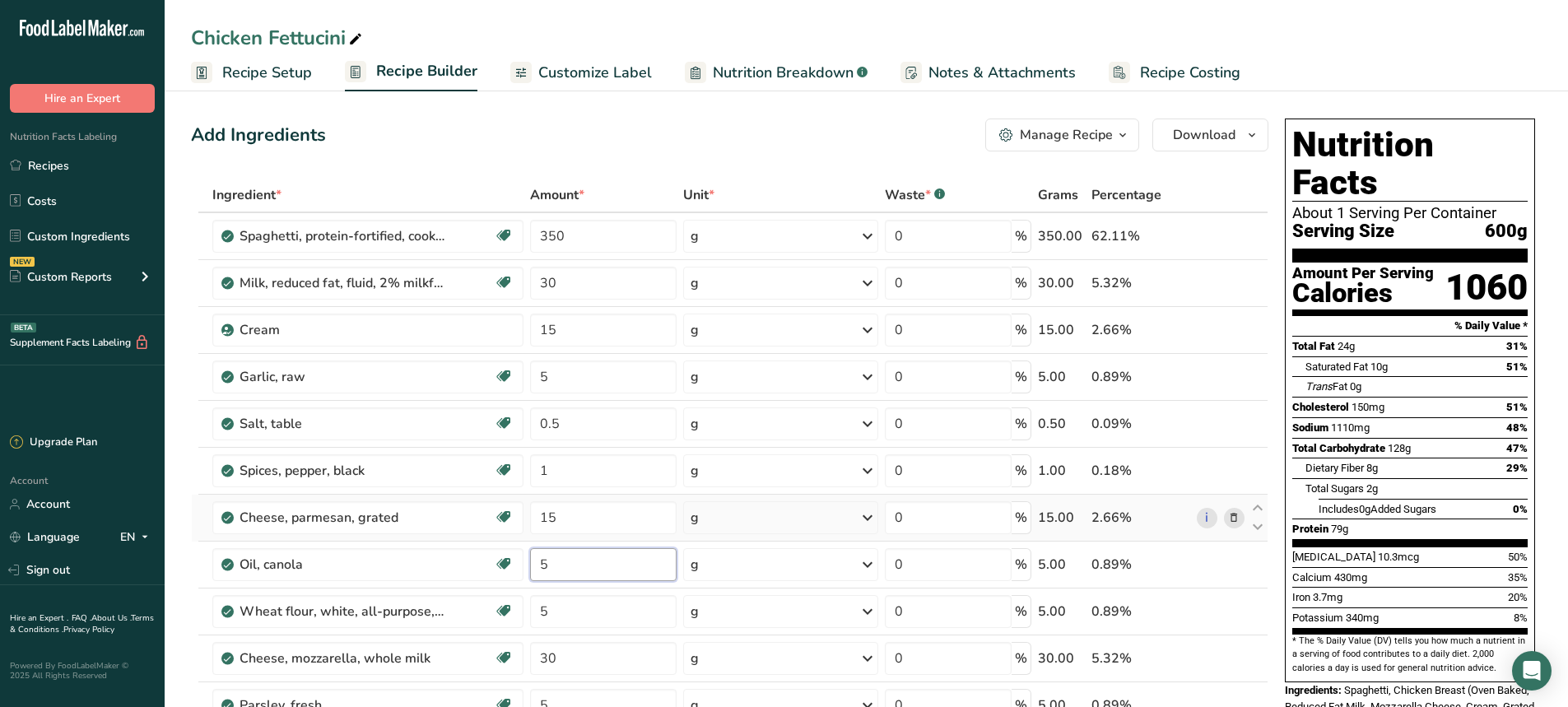
scroll to position [329, 0]
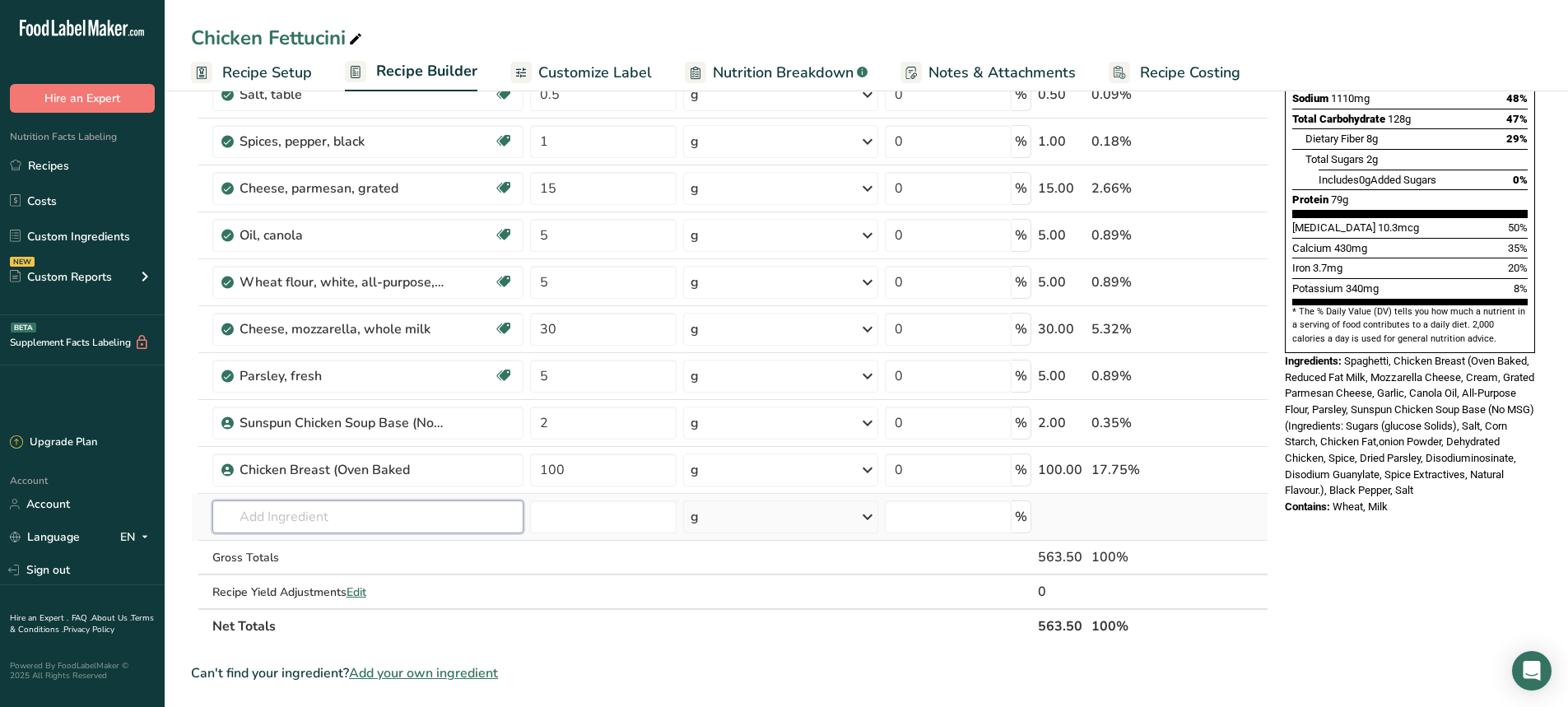
click at [294, 521] on div "Ingredient * Amount * Unit * Waste * .a-a{fill:#347362;}.b-a{fill:#fff;} Grams …" at bounding box center [730, 245] width 1078 height 795
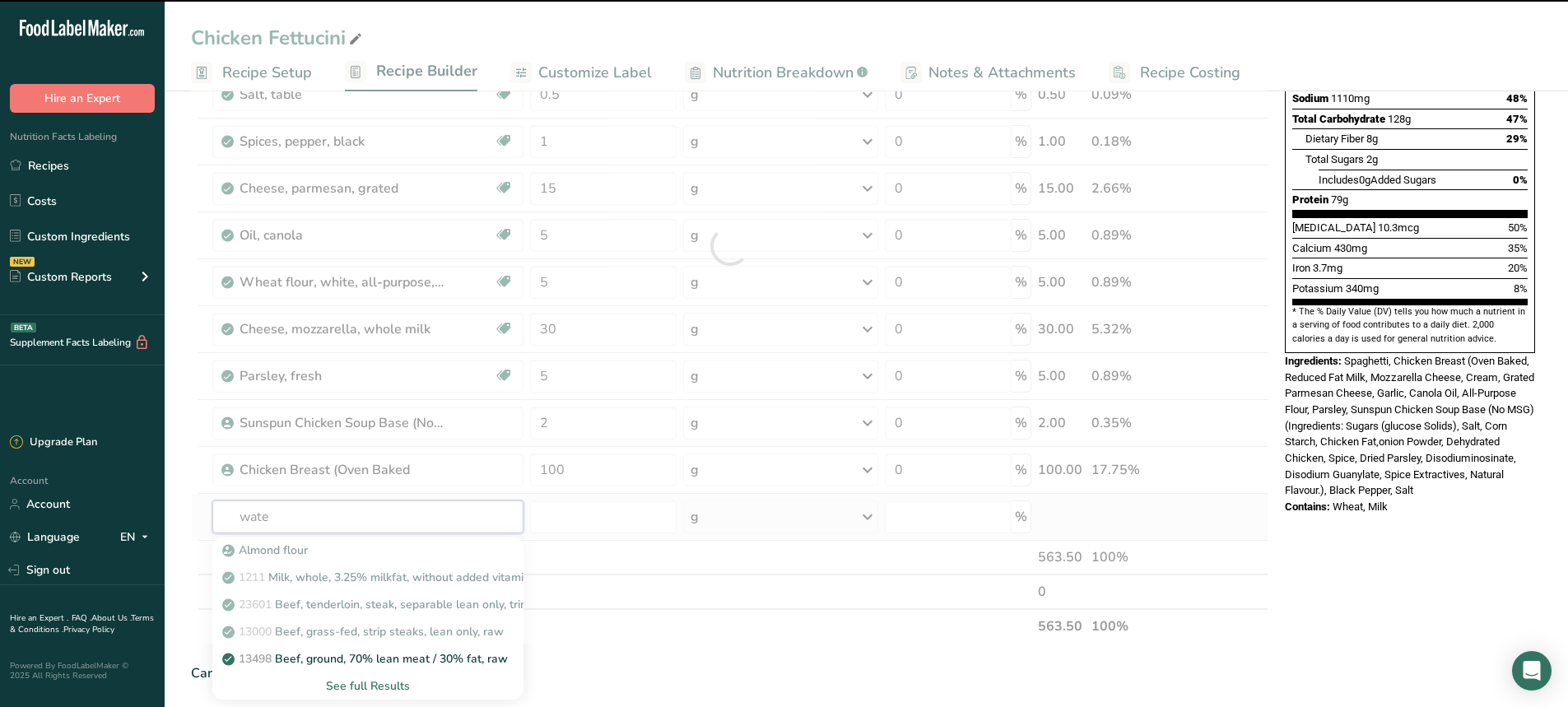
type input "water"
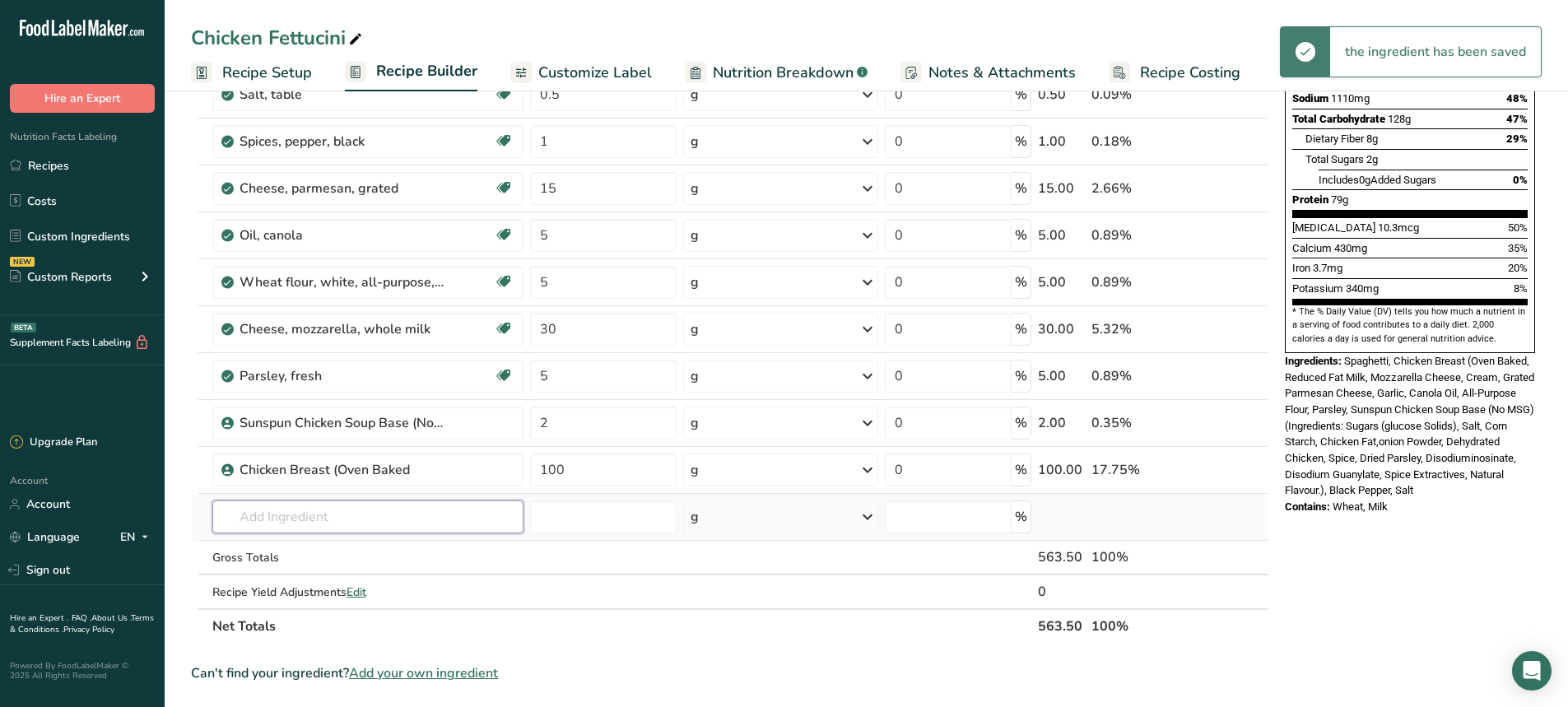
click at [323, 519] on input "text" at bounding box center [369, 517] width 312 height 33
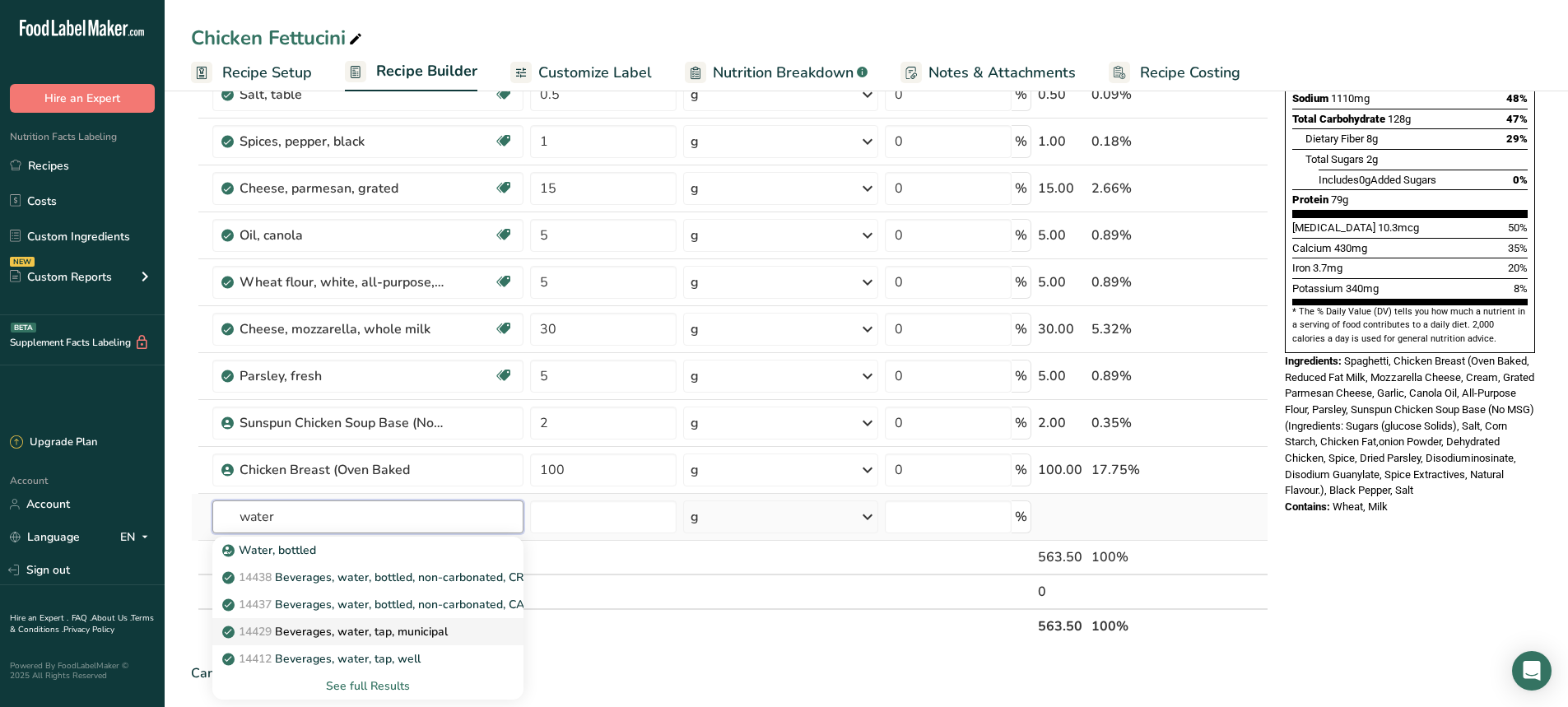
type input "water"
click at [347, 637] on p "14429 [GEOGRAPHIC_DATA], water, tap, municipal" at bounding box center [336, 631] width 222 height 17
type input "Beverages, water, tap, municipal"
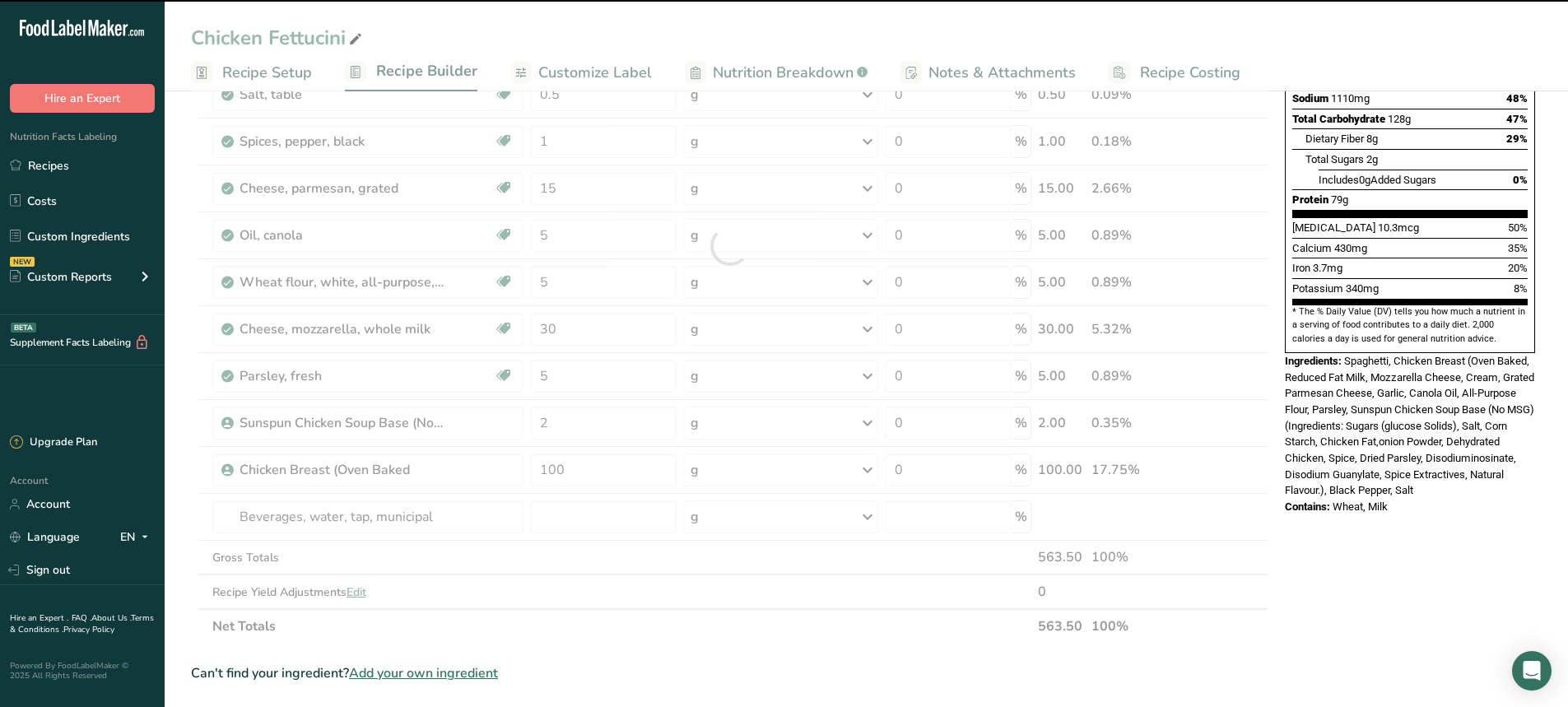
type input "0"
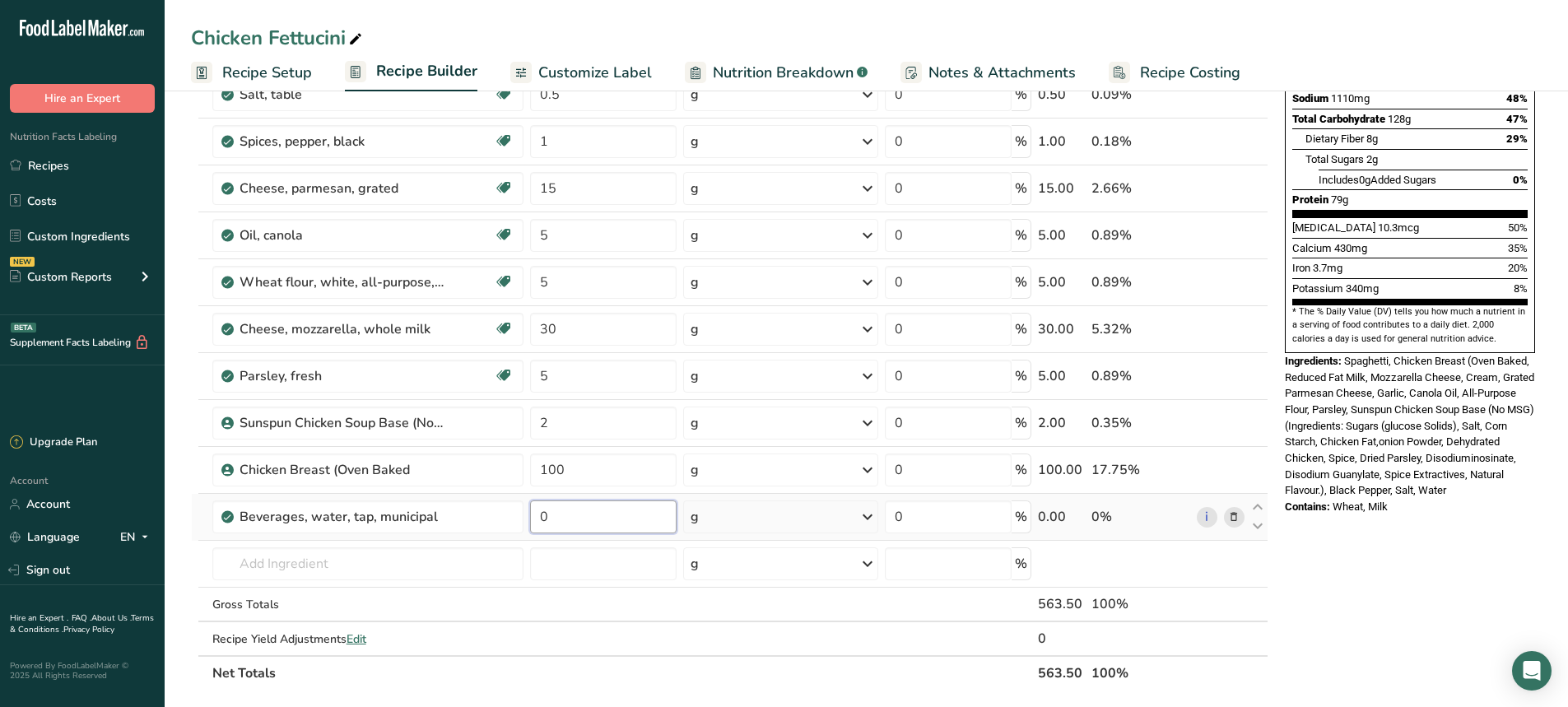
drag, startPoint x: 556, startPoint y: 516, endPoint x: 527, endPoint y: 523, distance: 29.8
click at [527, 523] on td "0" at bounding box center [603, 517] width 153 height 47
type input "36.5"
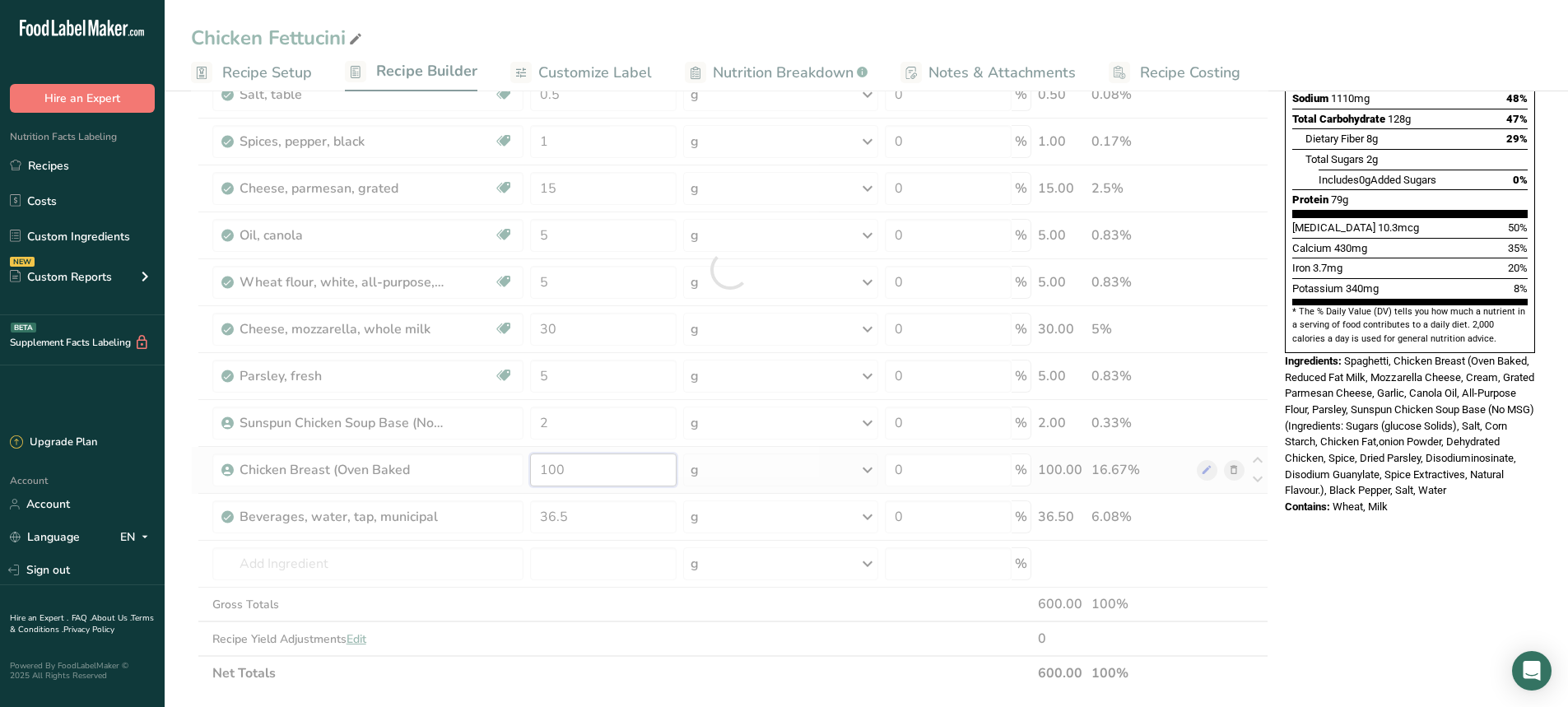
click at [592, 462] on div "Ingredient * Amount * Unit * Waste * .a-a{fill:#347362;}.b-a{fill:#fff;} Grams …" at bounding box center [730, 269] width 1078 height 842
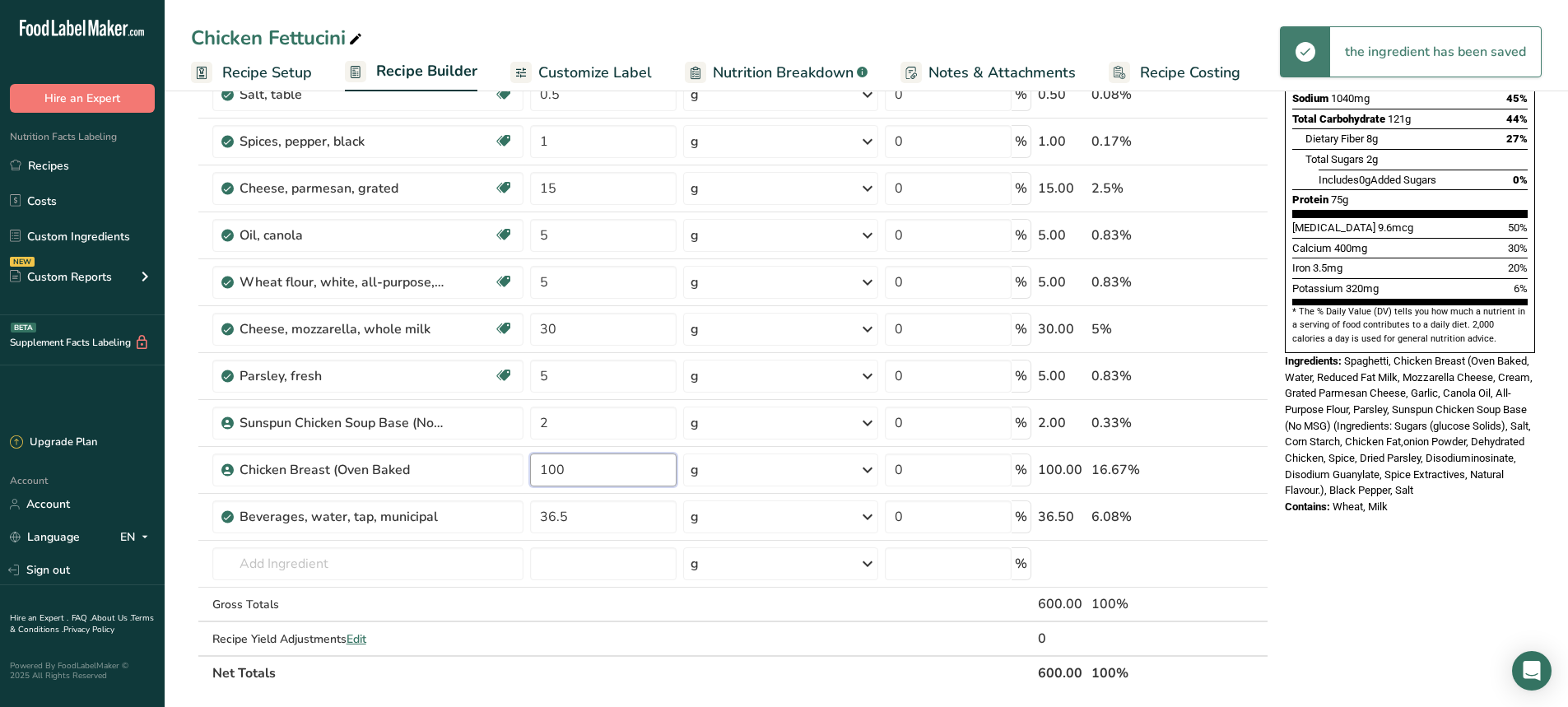
scroll to position [0, 0]
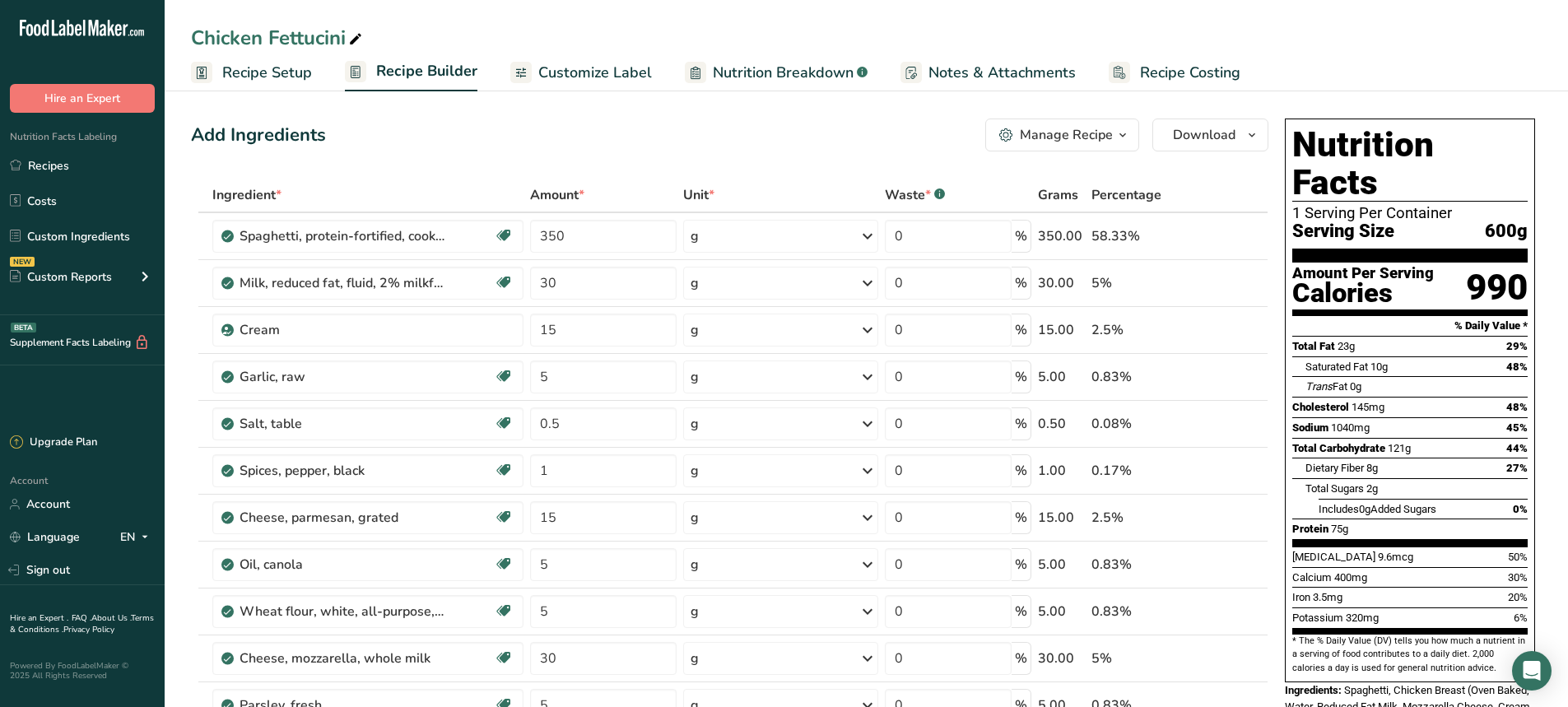
click at [246, 80] on span "Recipe Setup" at bounding box center [267, 73] width 90 height 22
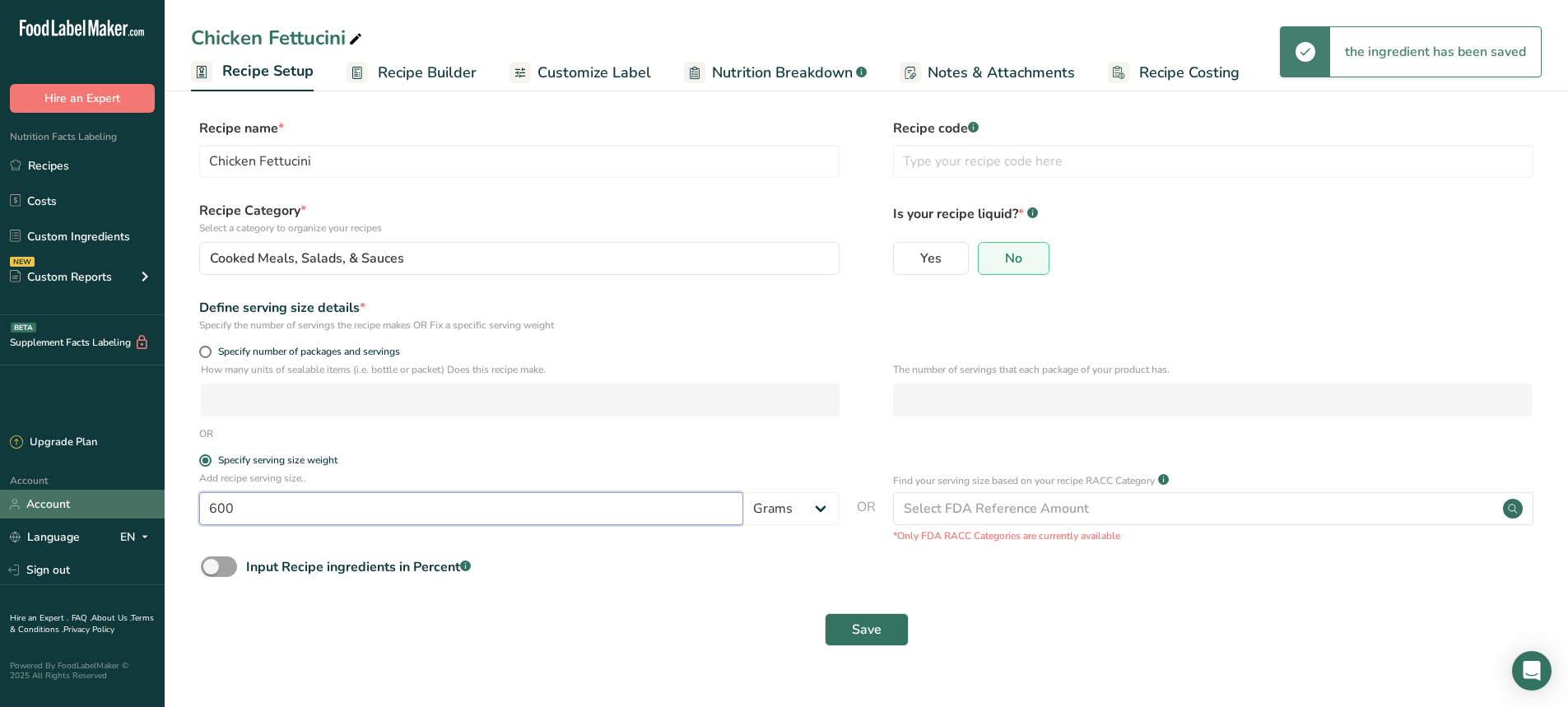
drag, startPoint x: 253, startPoint y: 506, endPoint x: 134, endPoint y: 508, distance: 119.0
click at [134, 508] on div ".a-20{fill:#fff;} Hire an Expert Nutrition Facts Labeling Recipes Costs Custom …" at bounding box center [784, 354] width 1568 height 707
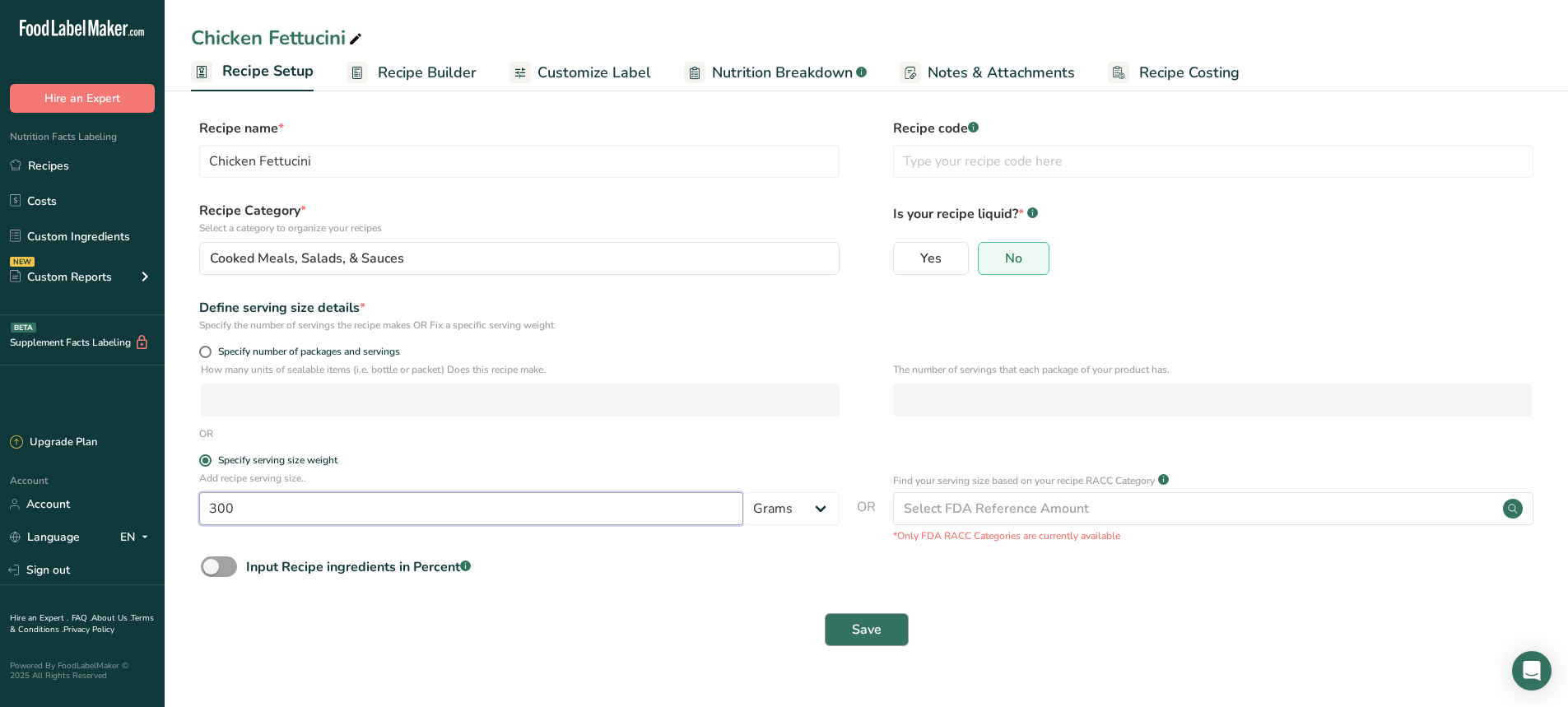
type input "300"
click at [852, 621] on span "Save" at bounding box center [867, 629] width 30 height 20
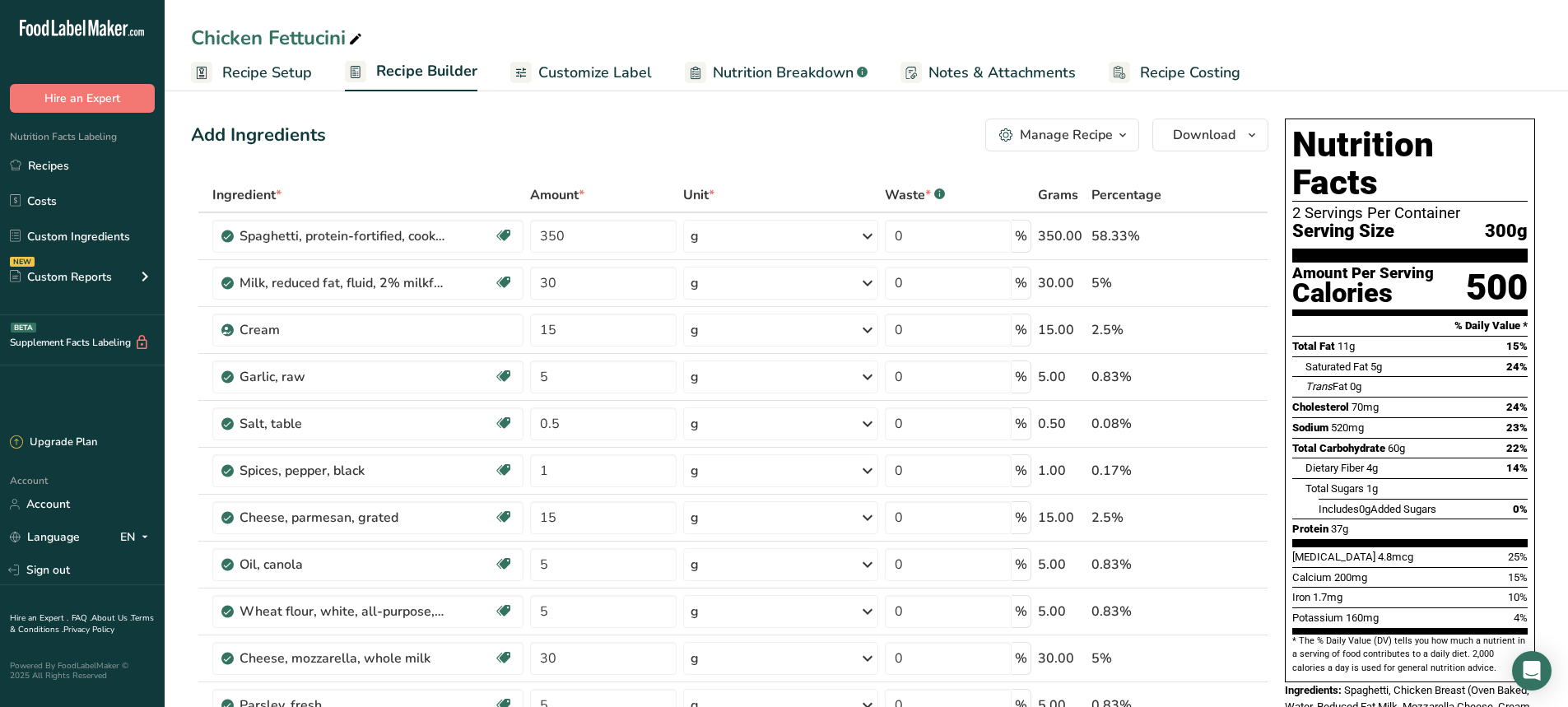
click at [597, 82] on span "Customize Label" at bounding box center [595, 73] width 113 height 22
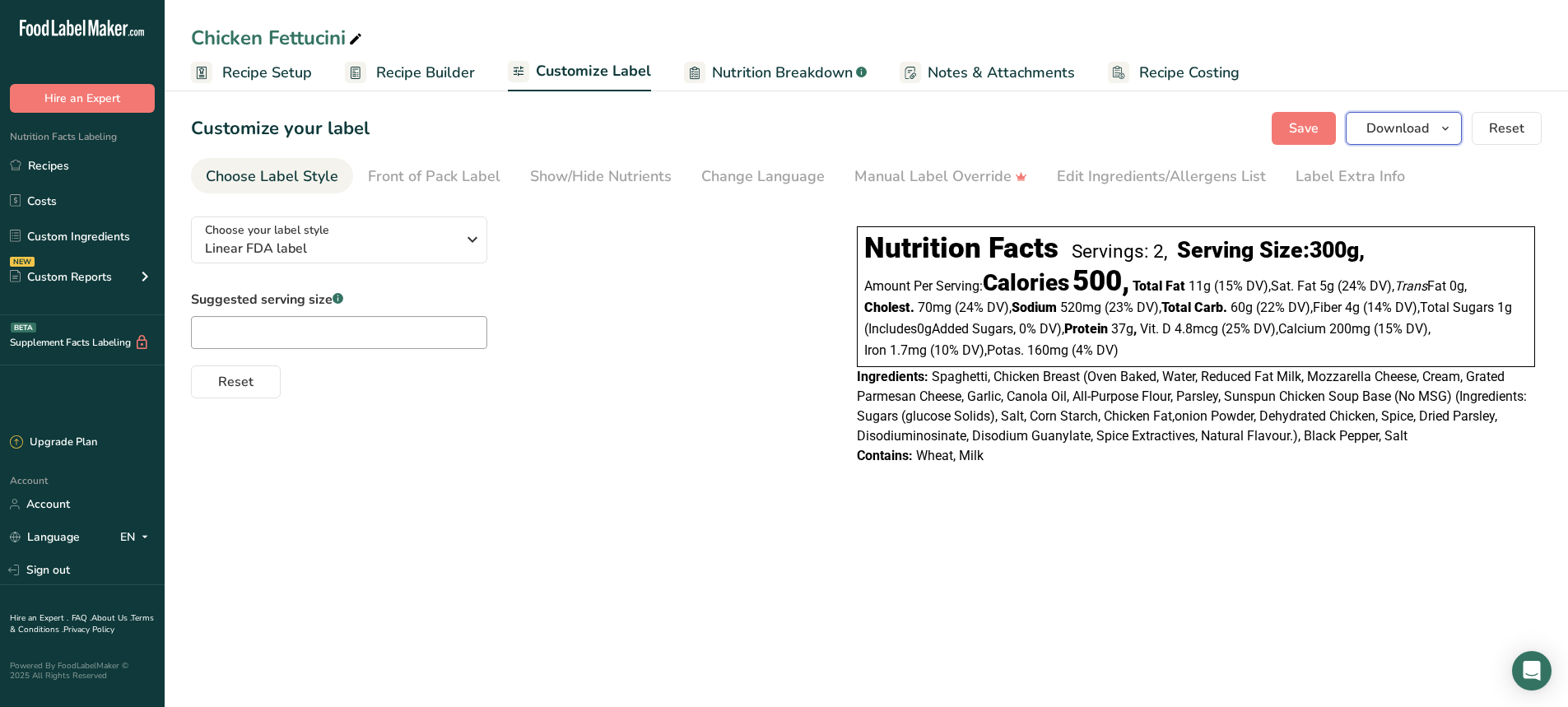
click at [1409, 125] on span "Download" at bounding box center [1397, 128] width 63 height 20
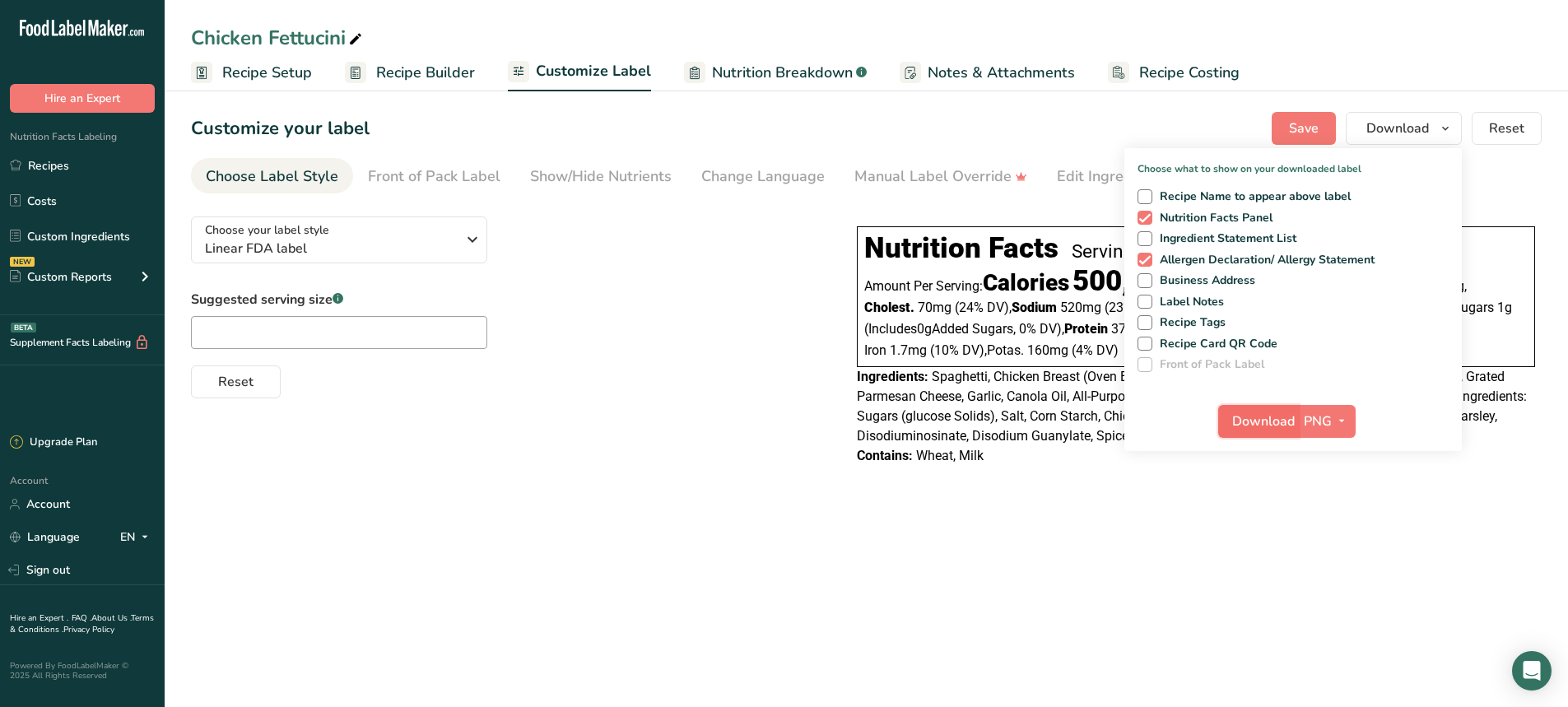
click at [1277, 420] on span "Download" at bounding box center [1263, 421] width 63 height 20
click at [1208, 608] on main "Chicken Fettucini Recipe Setup Recipe Builder Customize Label Nutrition Breakdo…" at bounding box center [784, 354] width 1568 height 707
